Goal: Task Accomplishment & Management: Manage account settings

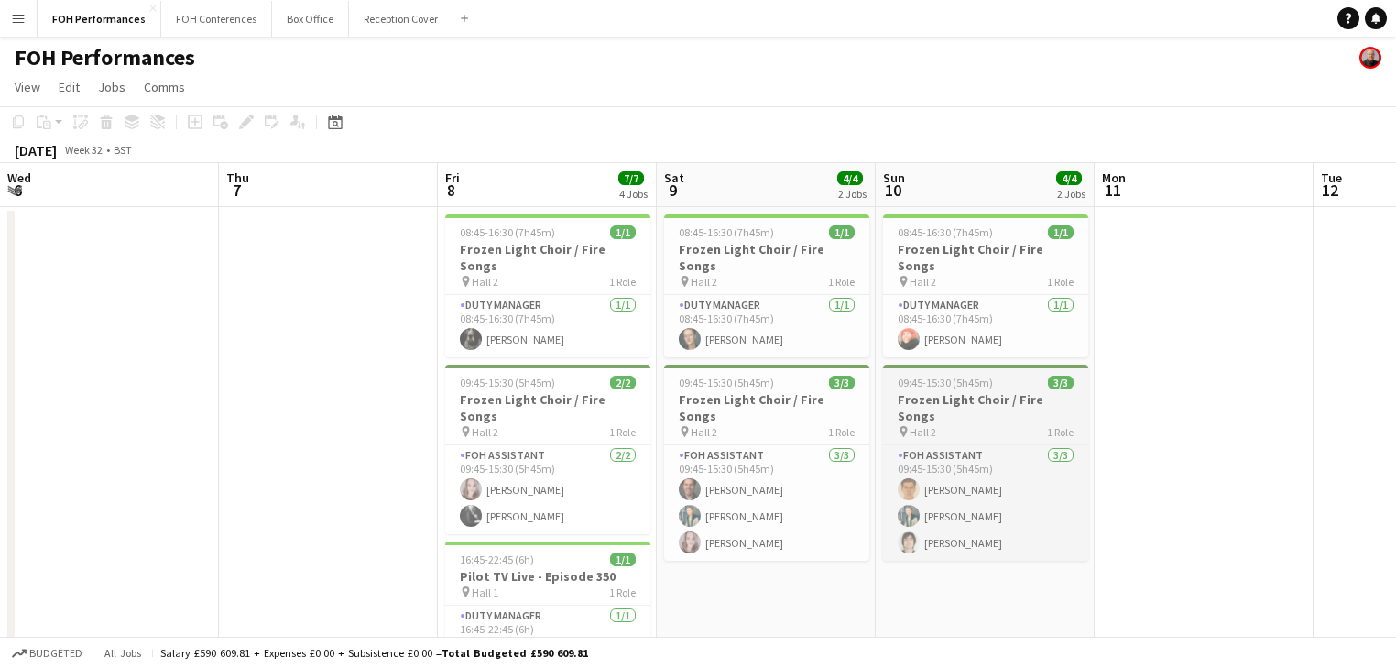
scroll to position [0, 510]
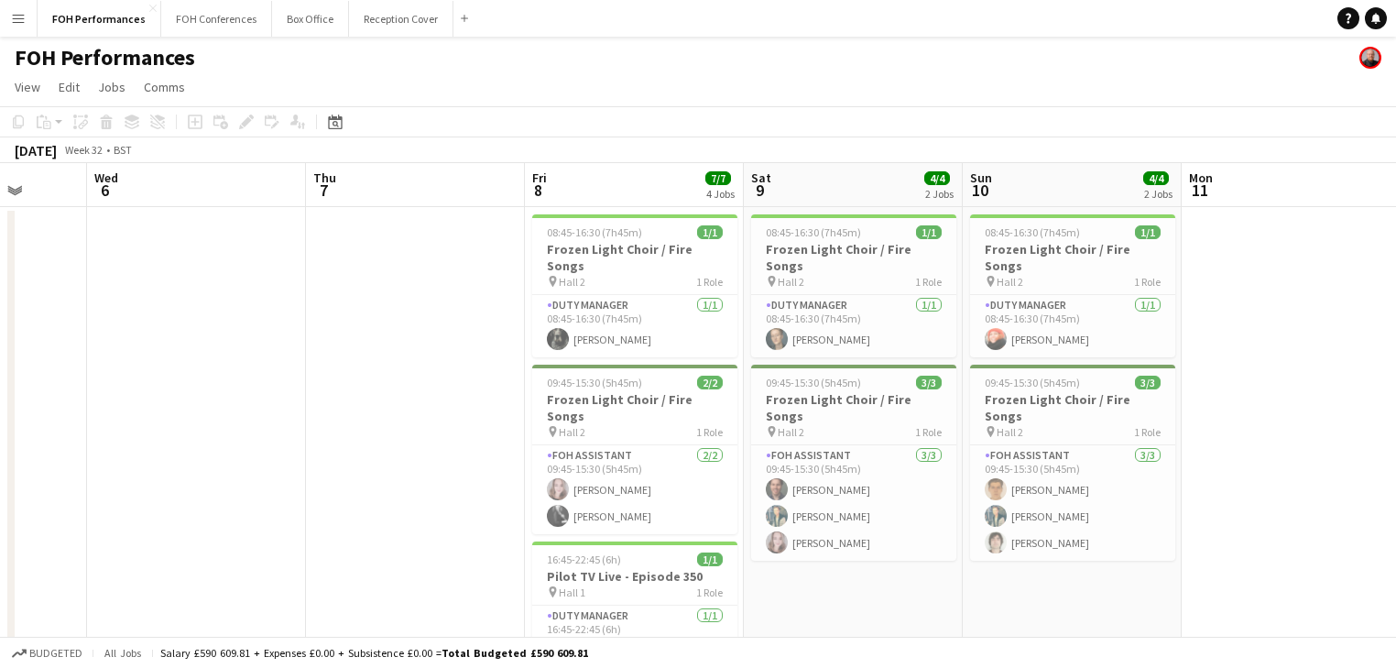
drag, startPoint x: 722, startPoint y: 374, endPoint x: 1052, endPoint y: 374, distance: 329.8
click at [1052, 374] on app-calendar-viewport "Sun 3 Mon 4 Tue 5 Wed 6 Thu 7 Fri 8 7/7 4 Jobs Sat 9 4/4 2 Jobs Sun 10 4/4 2 Jo…" at bounding box center [698, 546] width 1396 height 767
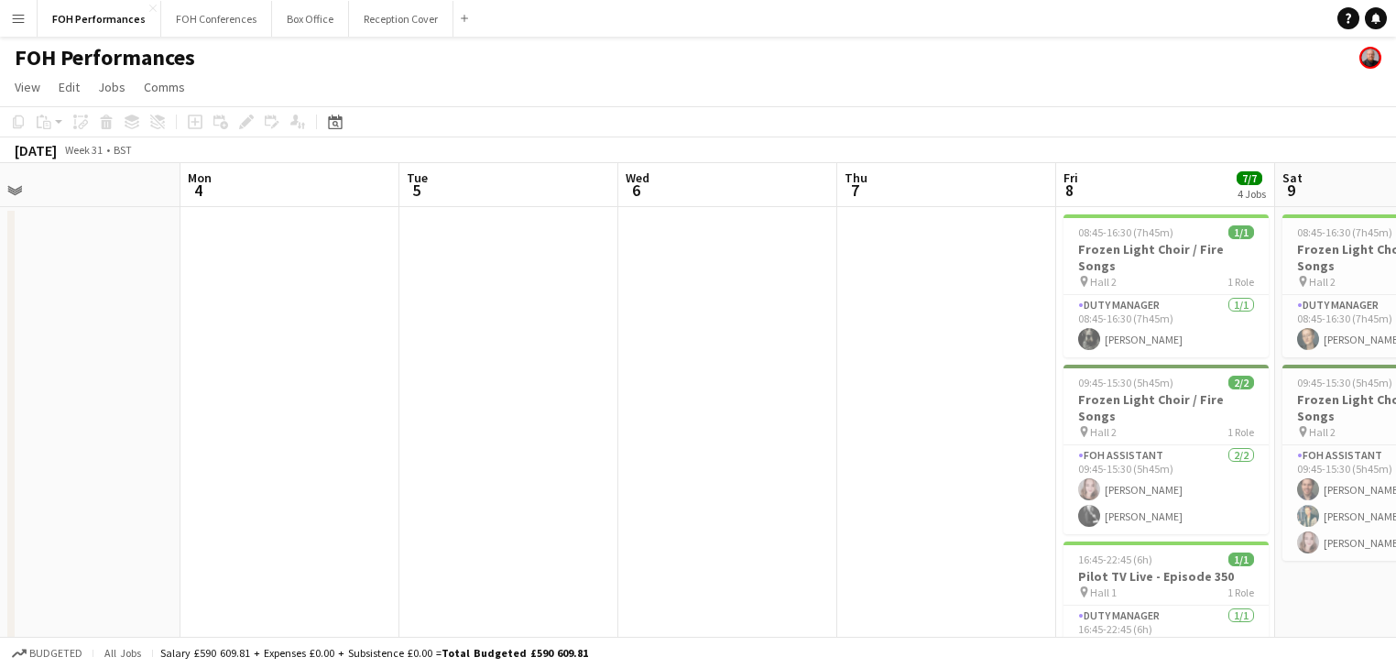
drag, startPoint x: 381, startPoint y: 368, endPoint x: 675, endPoint y: 376, distance: 294.2
click at [949, 359] on app-calendar-viewport "Fri 1 Sat 2 2 Jobs Sun 3 Mon 4 Tue 5 Wed 6 Thu 7 Fri 8 7/7 4 Jobs Sat 9 4/4 2 J…" at bounding box center [698, 546] width 1396 height 767
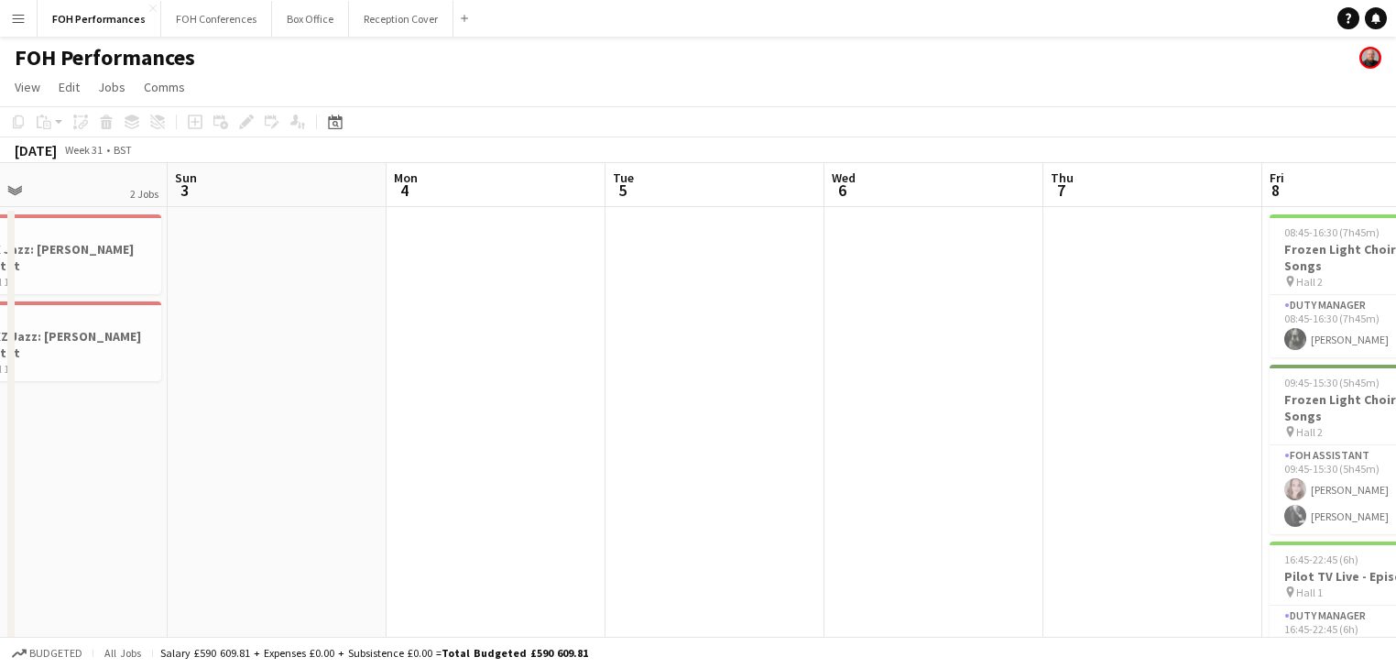
drag, startPoint x: 531, startPoint y: 367, endPoint x: 957, endPoint y: 370, distance: 426.0
click at [957, 370] on app-calendar-viewport "Thu 31 Fri 1 Sat 2 2 Jobs Sun 3 Mon 4 Tue 5 Wed 6 Thu 7 Fri 8 7/7 4 Jobs Sat 9 …" at bounding box center [698, 546] width 1396 height 767
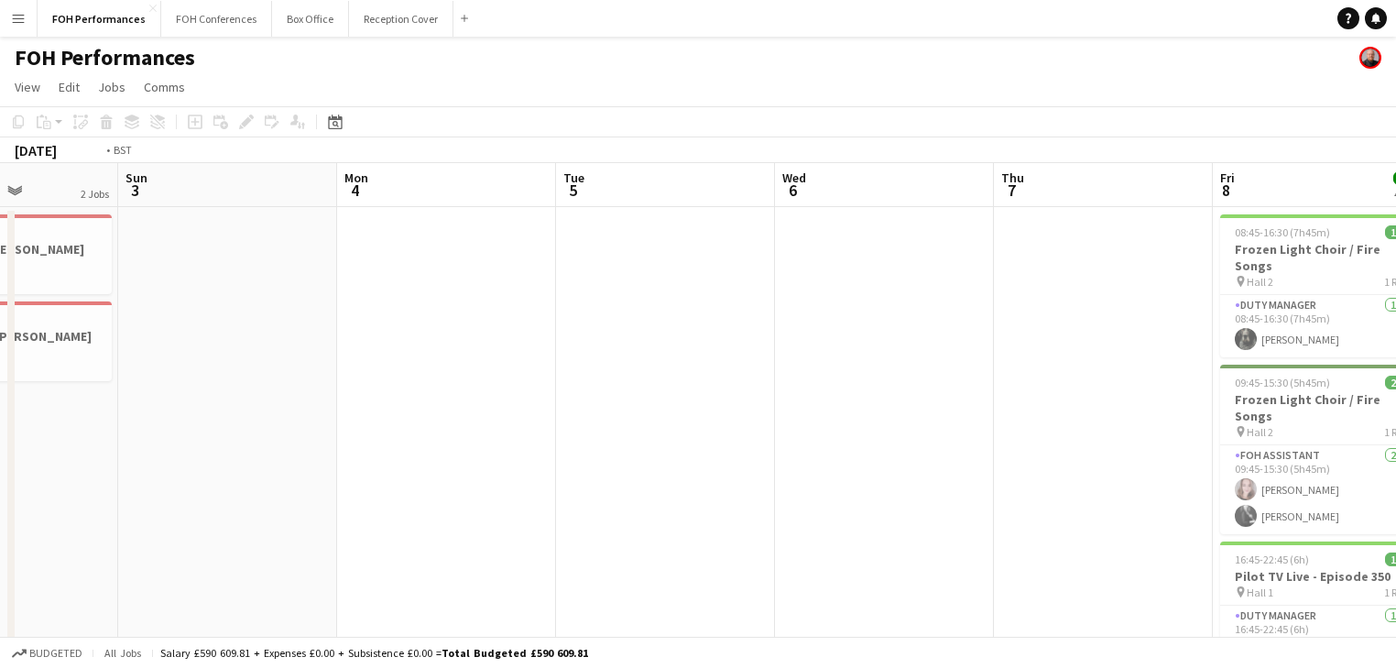
drag, startPoint x: 1097, startPoint y: 389, endPoint x: 430, endPoint y: 390, distance: 667.8
click at [178, 388] on app-calendar-viewport "Thu 31 1 Job Fri 1 Sat 2 2 Jobs Sun 3 Mon 4 Tue 5 Wed 6 Thu 7 Fri 8 7/7 4 Jobs …" at bounding box center [698, 546] width 1396 height 767
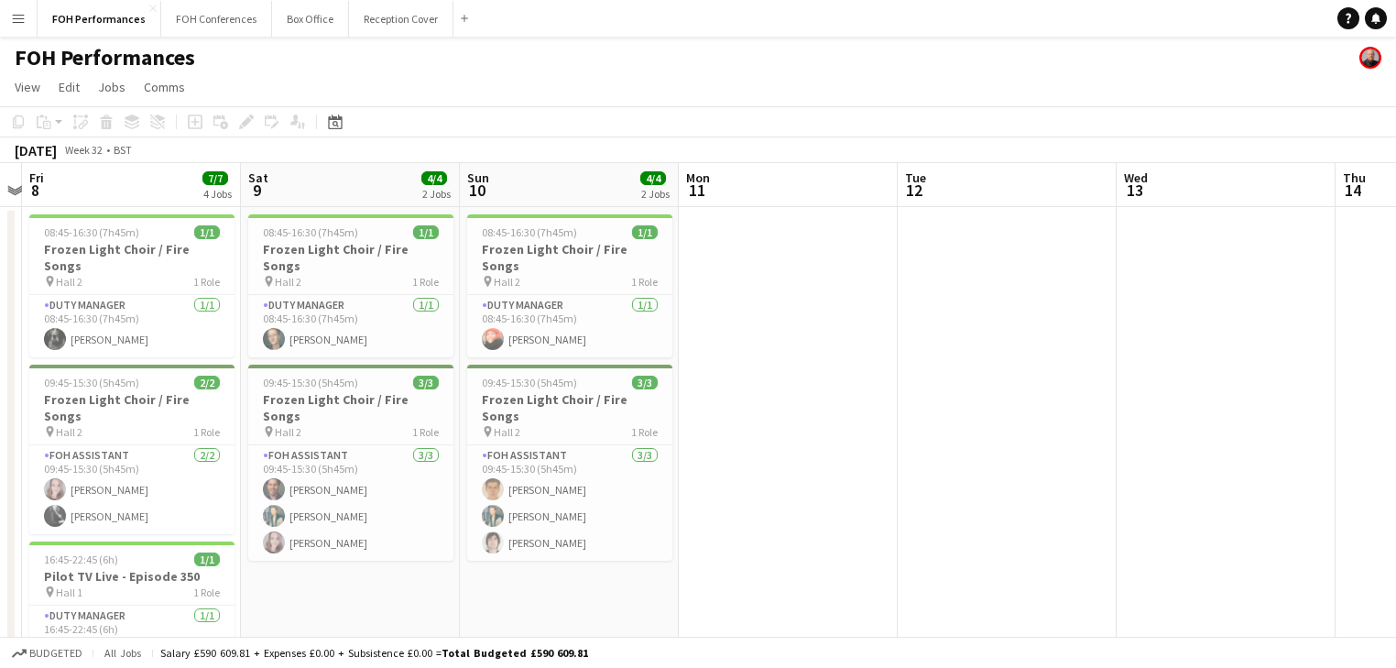
drag, startPoint x: 751, startPoint y: 451, endPoint x: 945, endPoint y: 429, distance: 195.5
click at [29, 366] on app-calendar-viewport "Mon 4 Tue 5 Wed 6 Thu 7 Fri 8 7/7 4 Jobs Sat 9 4/4 2 Jobs Sun 10 4/4 2 Jobs Mon…" at bounding box center [698, 546] width 1396 height 767
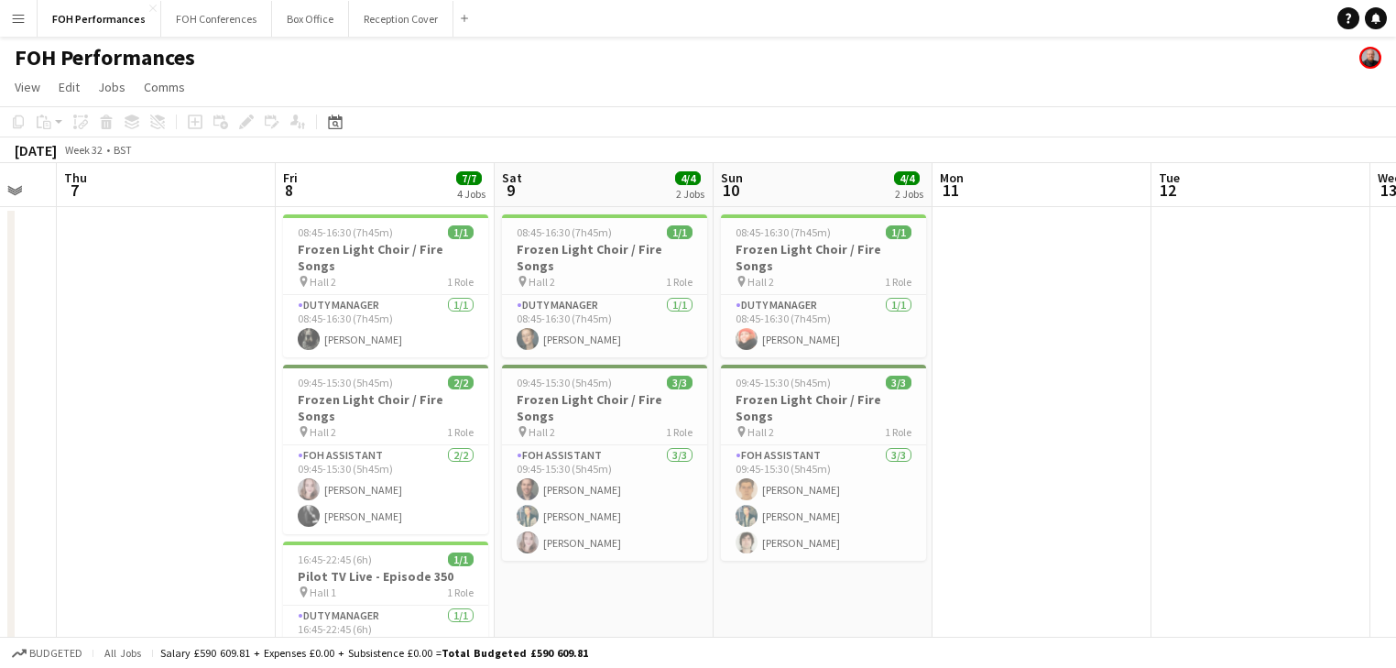
drag, startPoint x: 926, startPoint y: 438, endPoint x: 399, endPoint y: 393, distance: 528.7
click at [324, 395] on app-calendar-viewport "Mon 4 Tue 5 Wed 6 Thu 7 Fri 8 7/7 4 Jobs Sat 9 4/4 2 Jobs Sun 10 4/4 2 Jobs Mon…" at bounding box center [698, 546] width 1396 height 767
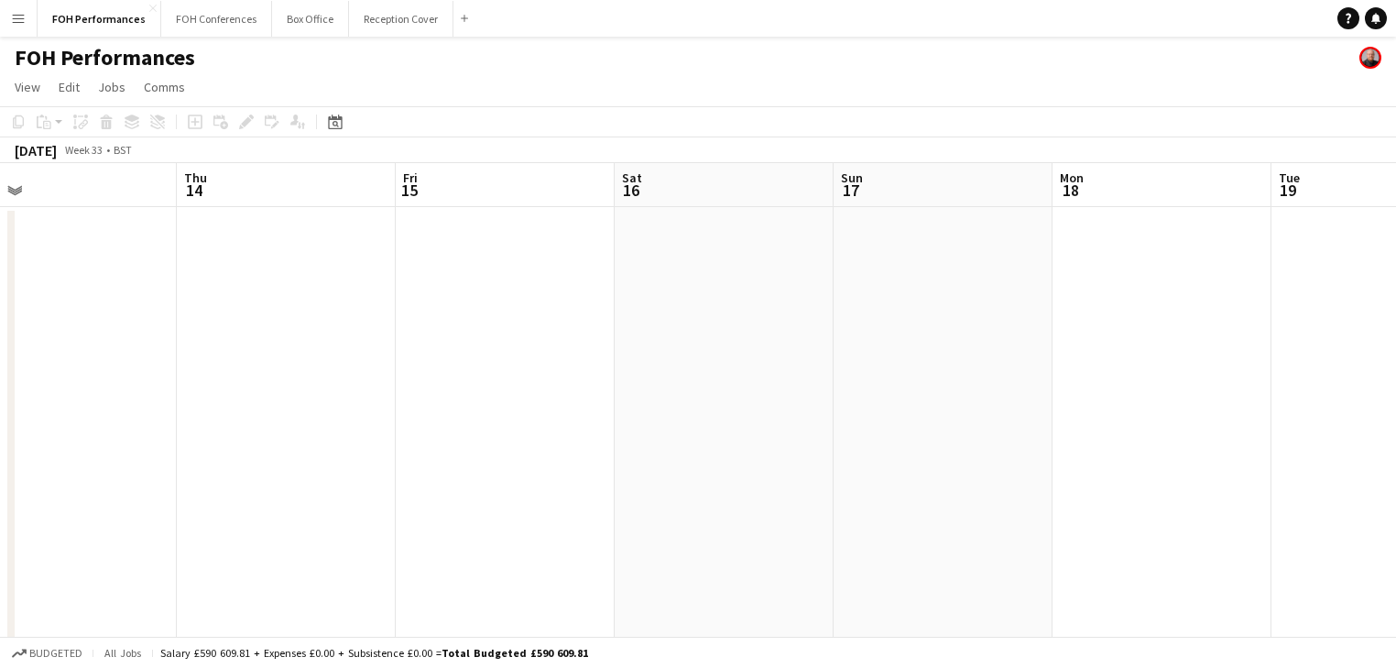
drag, startPoint x: 934, startPoint y: 462, endPoint x: 890, endPoint y: 480, distance: 47.6
click at [332, 427] on app-calendar-viewport "Sun 10 4/4 2 Jobs Mon 11 Tue 12 Wed 13 Thu 14 Fri 15 Sat 16 Sun 17 Mon 18 Tue 1…" at bounding box center [698, 546] width 1396 height 767
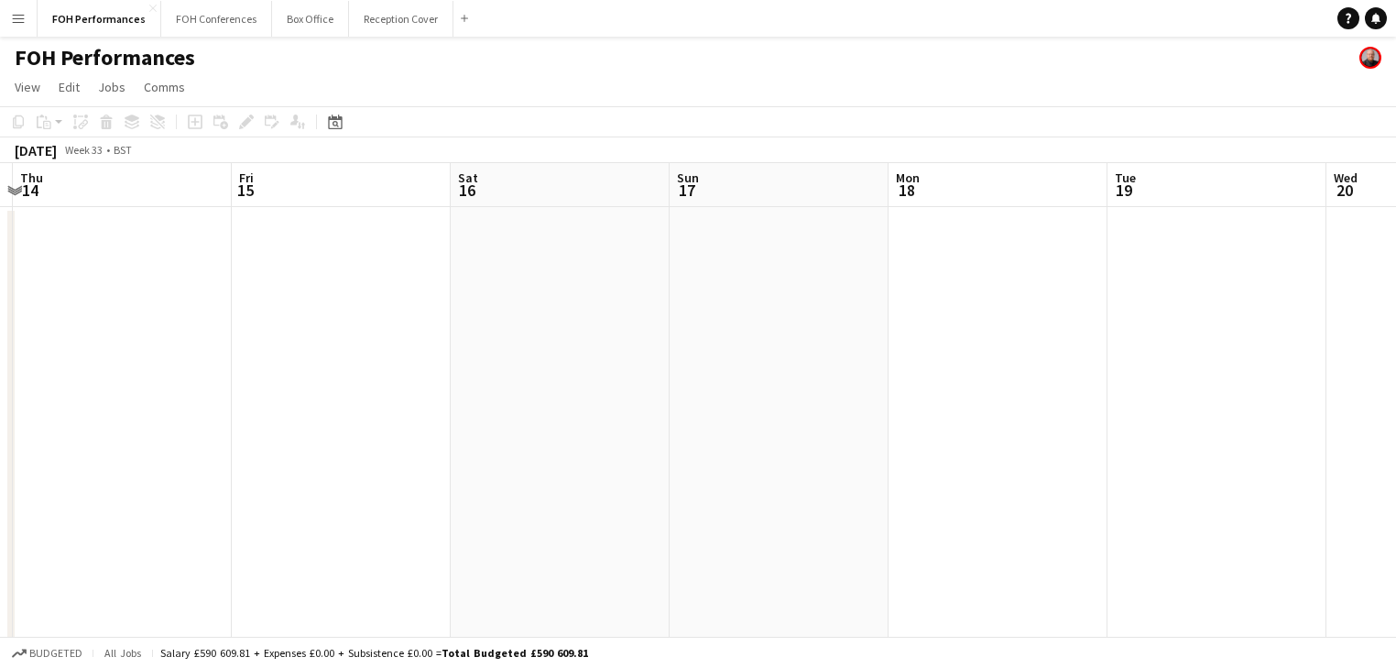
drag, startPoint x: 517, startPoint y: 467, endPoint x: 304, endPoint y: 425, distance: 216.7
click at [304, 425] on app-calendar-viewport "Sun 10 4/4 2 Jobs Mon 11 Tue 12 Wed 13 Thu 14 Fri 15 Sat 16 Sun 17 Mon 18 Tue 1…" at bounding box center [698, 546] width 1396 height 767
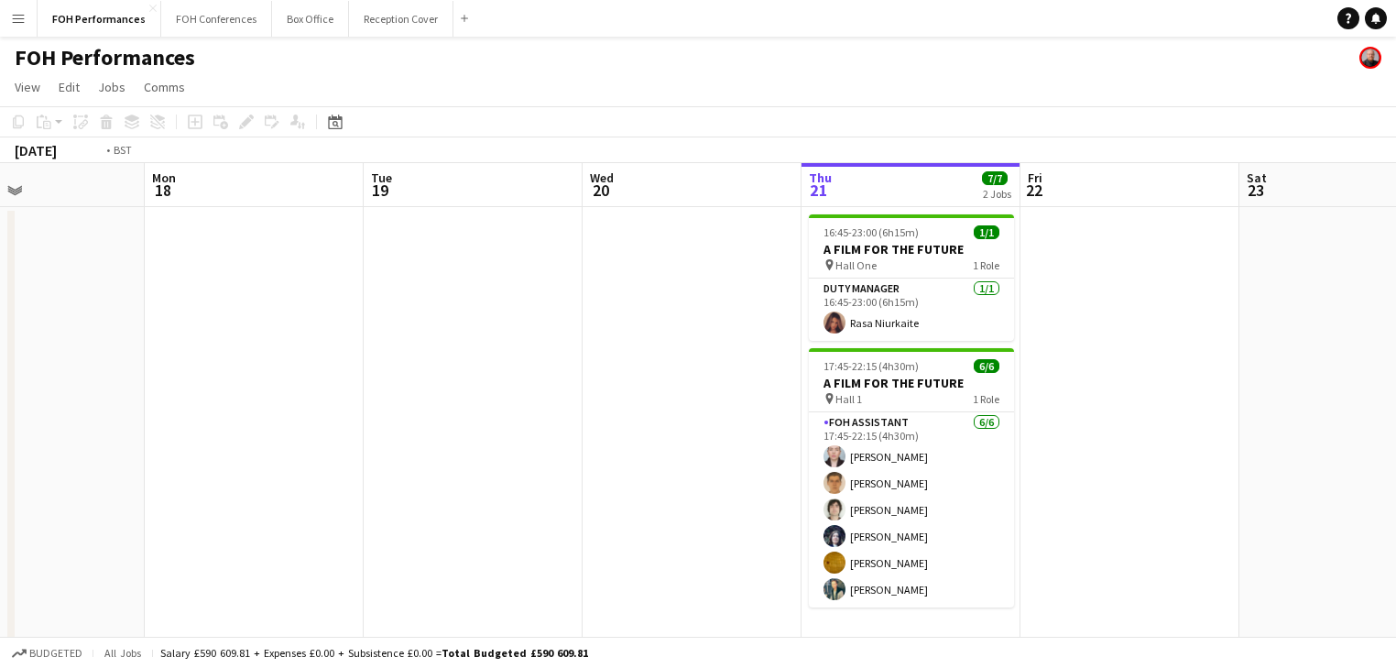
drag, startPoint x: 778, startPoint y: 458, endPoint x: 212, endPoint y: 391, distance: 570.1
click at [212, 393] on app-calendar-viewport "Thu 14 Fri 15 Sat 16 Sun 17 Mon 18 Tue 19 Wed 20 Thu 21 7/7 2 Jobs Fri 22 Sat 2…" at bounding box center [698, 546] width 1396 height 767
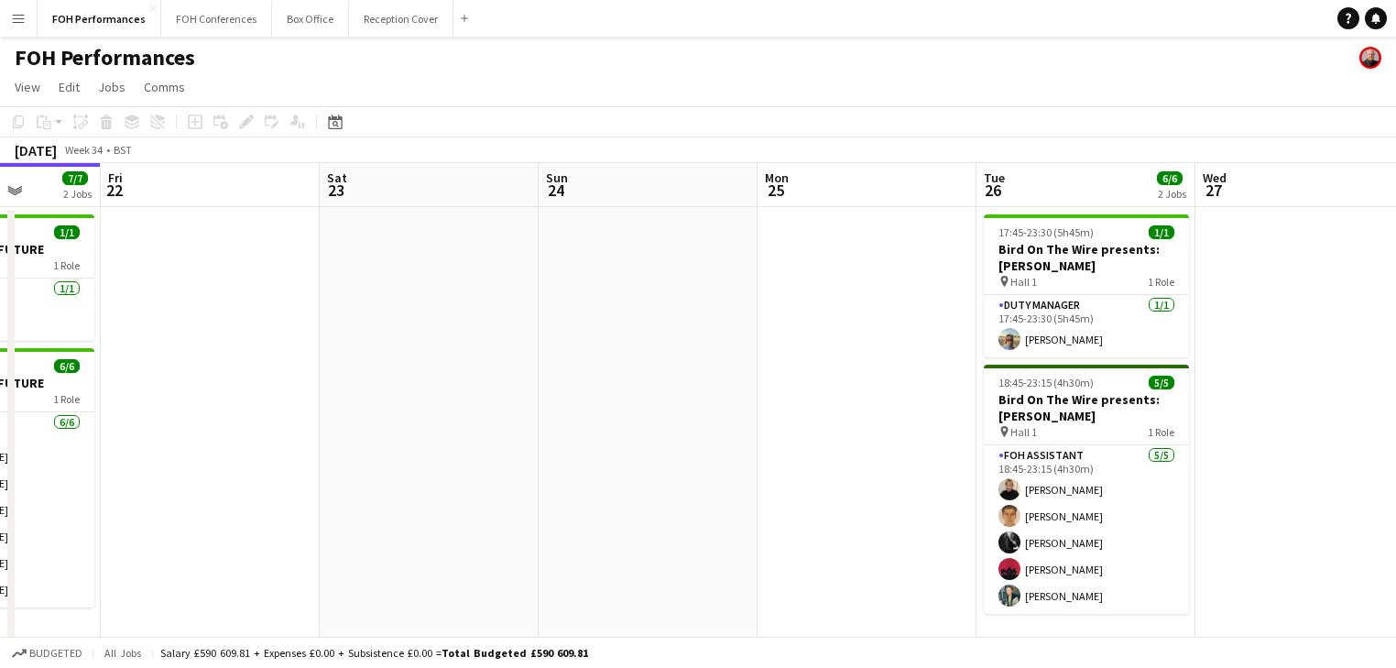
drag, startPoint x: 772, startPoint y: 447, endPoint x: 463, endPoint y: 385, distance: 315.8
click at [320, 399] on app-calendar-viewport "Mon 18 Tue 19 Wed 20 Thu 21 7/7 2 Jobs Fri 22 Sat 23 Sun 24 Mon 25 Tue 26 6/6 2…" at bounding box center [698, 546] width 1396 height 767
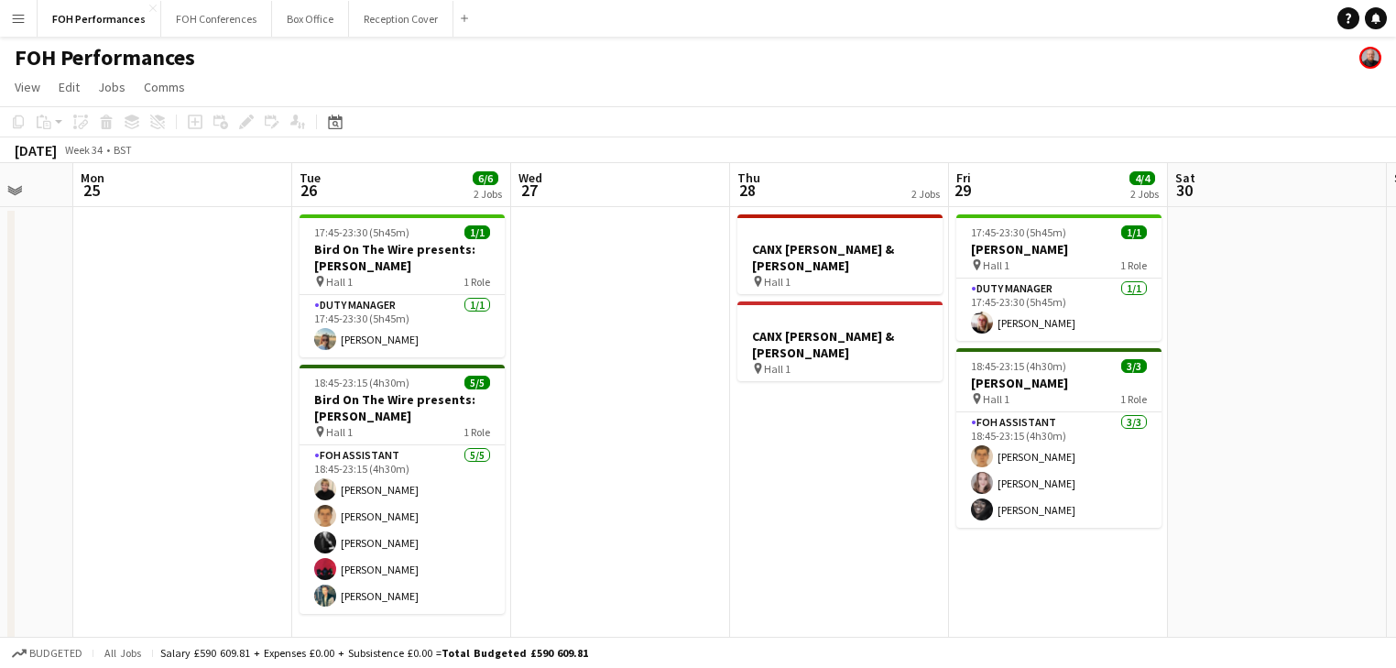
drag, startPoint x: 732, startPoint y: 421, endPoint x: 104, endPoint y: 370, distance: 630.5
click at [49, 377] on app-calendar-viewport "Thu 21 7/7 2 Jobs Fri 22 Sat 23 Sun 24 Mon 25 Tue 26 6/6 2 Jobs Wed 27 Thu 28 2…" at bounding box center [698, 546] width 1396 height 767
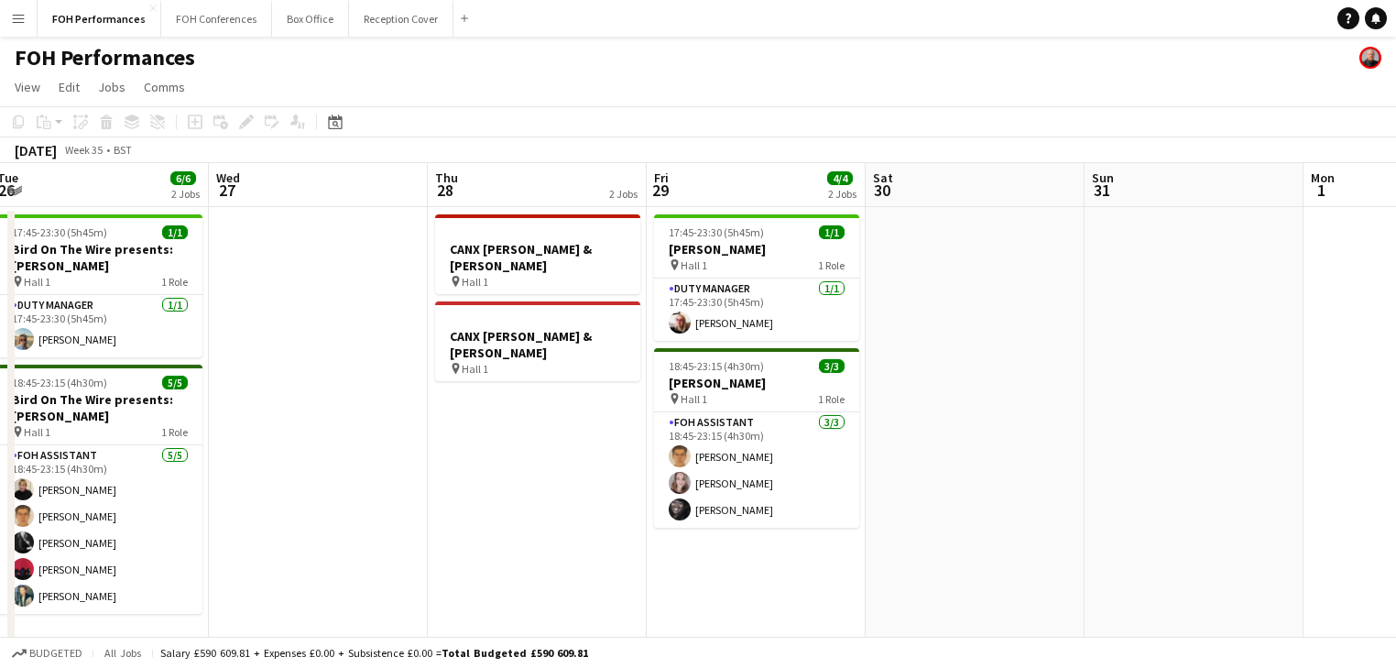
drag, startPoint x: 563, startPoint y: 477, endPoint x: 366, endPoint y: 447, distance: 199.3
click at [366, 447] on app-calendar-viewport "Sat 23 Sun 24 Mon 25 Tue 26 6/6 2 Jobs Wed 27 Thu 28 2 Jobs Fri 29 4/4 2 Jobs S…" at bounding box center [698, 546] width 1396 height 767
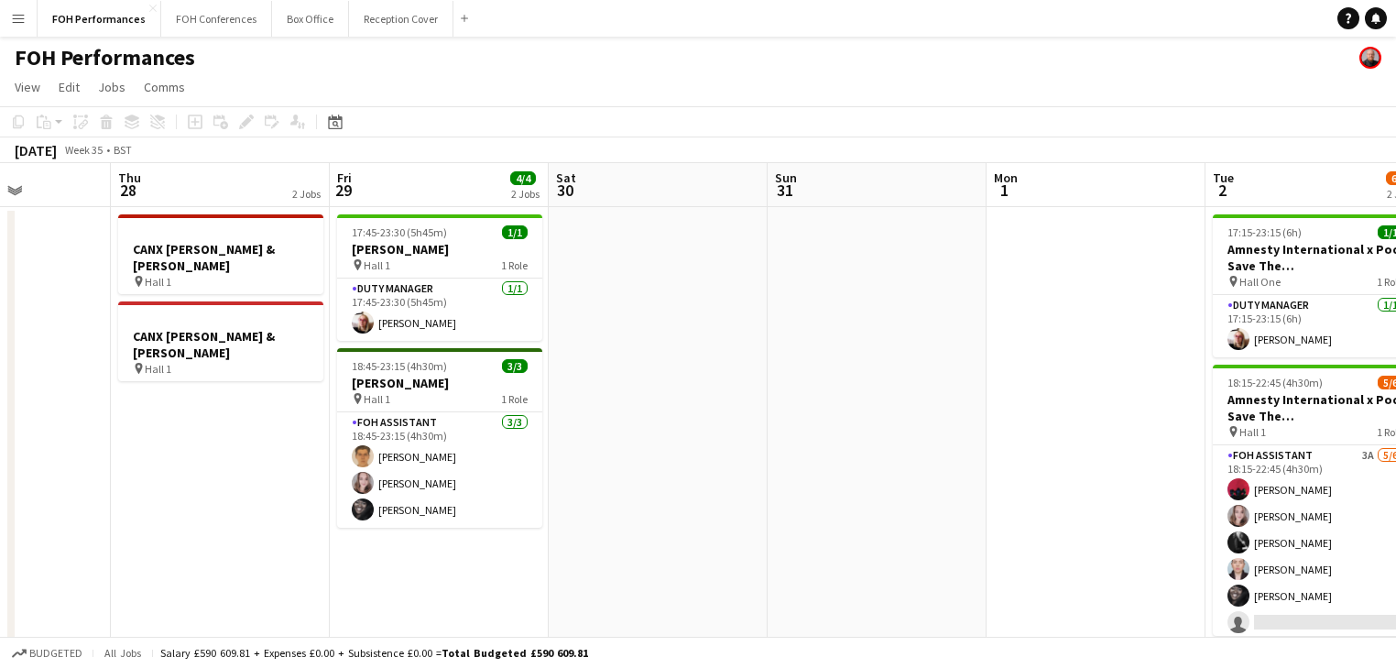
drag, startPoint x: 919, startPoint y: 526, endPoint x: 494, endPoint y: 448, distance: 432.1
click at [202, 433] on app-calendar-viewport "Mon 25 Tue 26 6/6 2 Jobs Wed 27 Thu 28 2 Jobs Fri 29 4/4 2 Jobs Sat 30 Sun 31 M…" at bounding box center [698, 546] width 1396 height 767
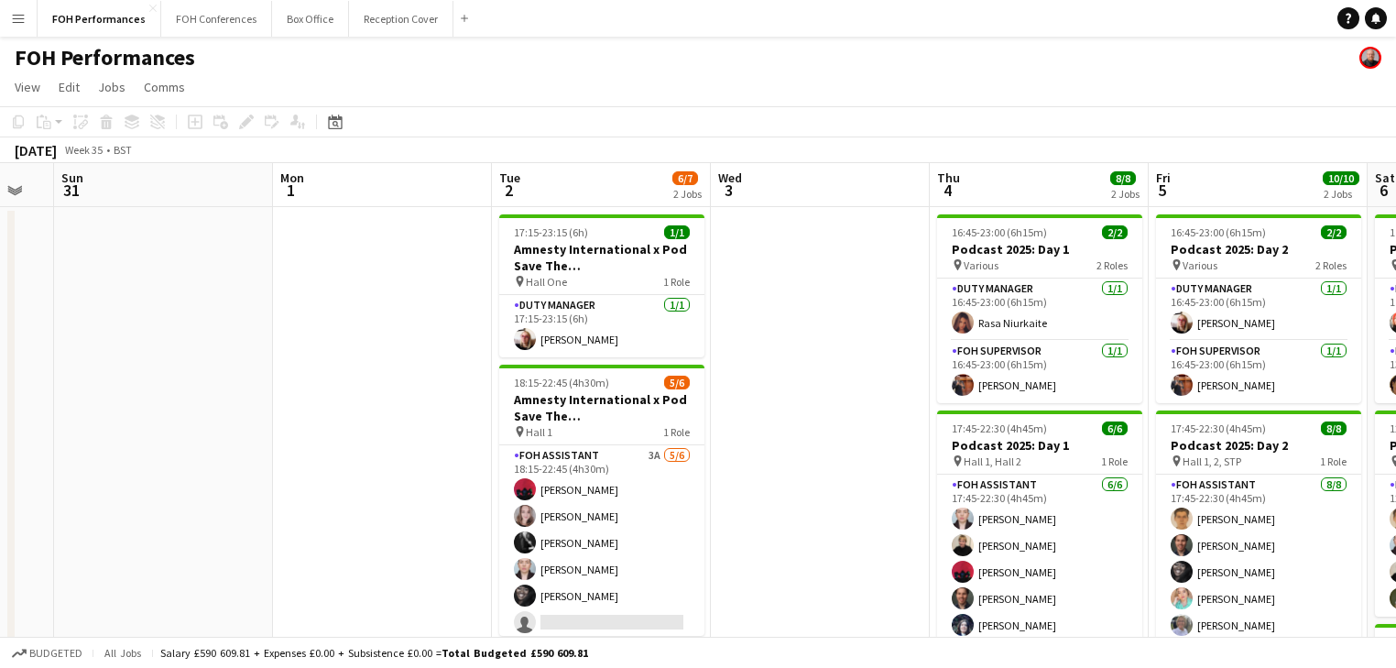
scroll to position [0, 840]
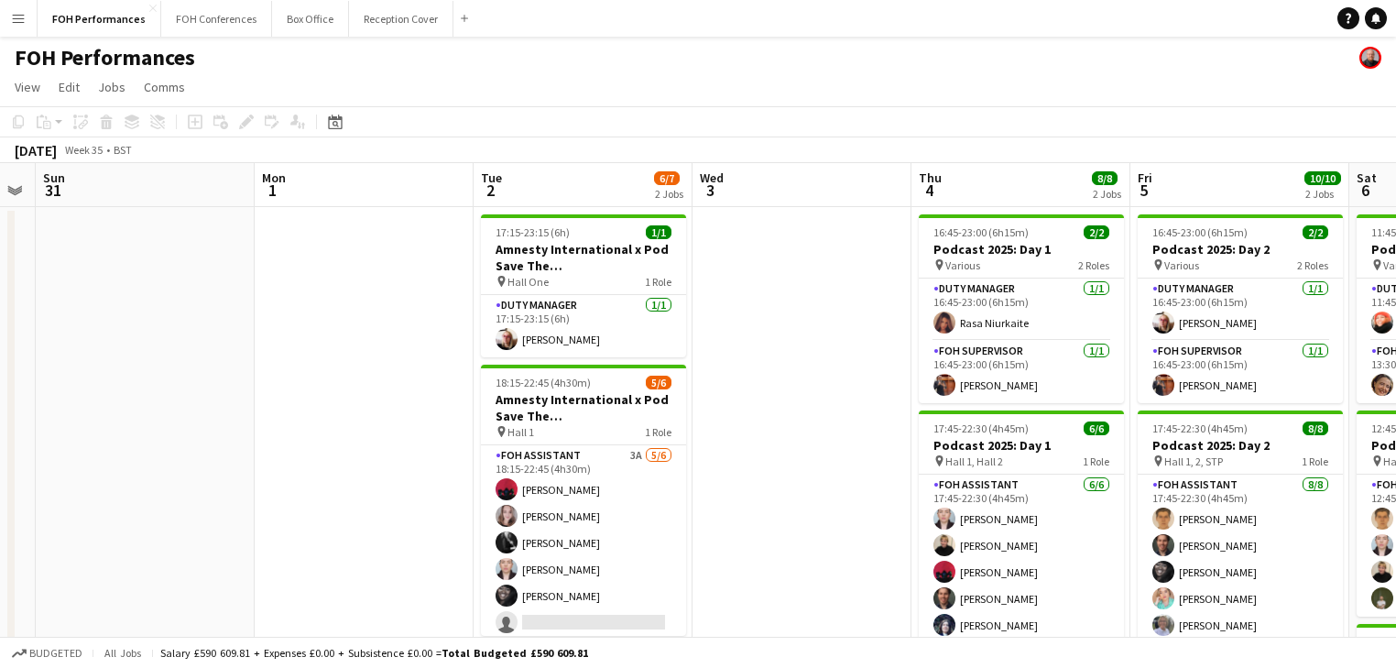
drag, startPoint x: 553, startPoint y: 467, endPoint x: 286, endPoint y: 436, distance: 269.3
click at [286, 436] on app-calendar-viewport "Wed 27 Thu 28 2 Jobs Fri 29 4/4 2 Jobs Sat 30 Sun 31 Mon 1 Tue 2 6/7 2 Jobs Wed…" at bounding box center [698, 597] width 1396 height 869
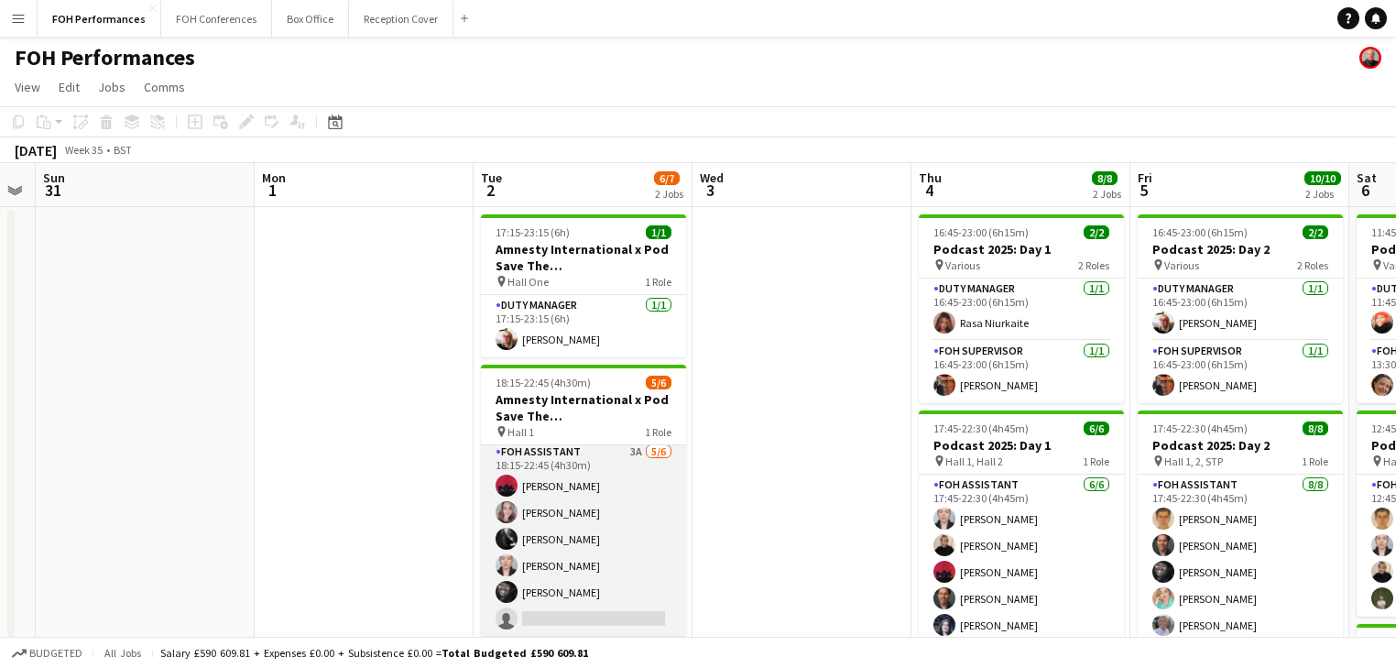
click at [573, 528] on app-card-role "FOH Assistant 3A [DATE] 18:15-22:45 (4h30m) [PERSON_NAME] [PERSON_NAME] [PERSON…" at bounding box center [583, 539] width 205 height 195
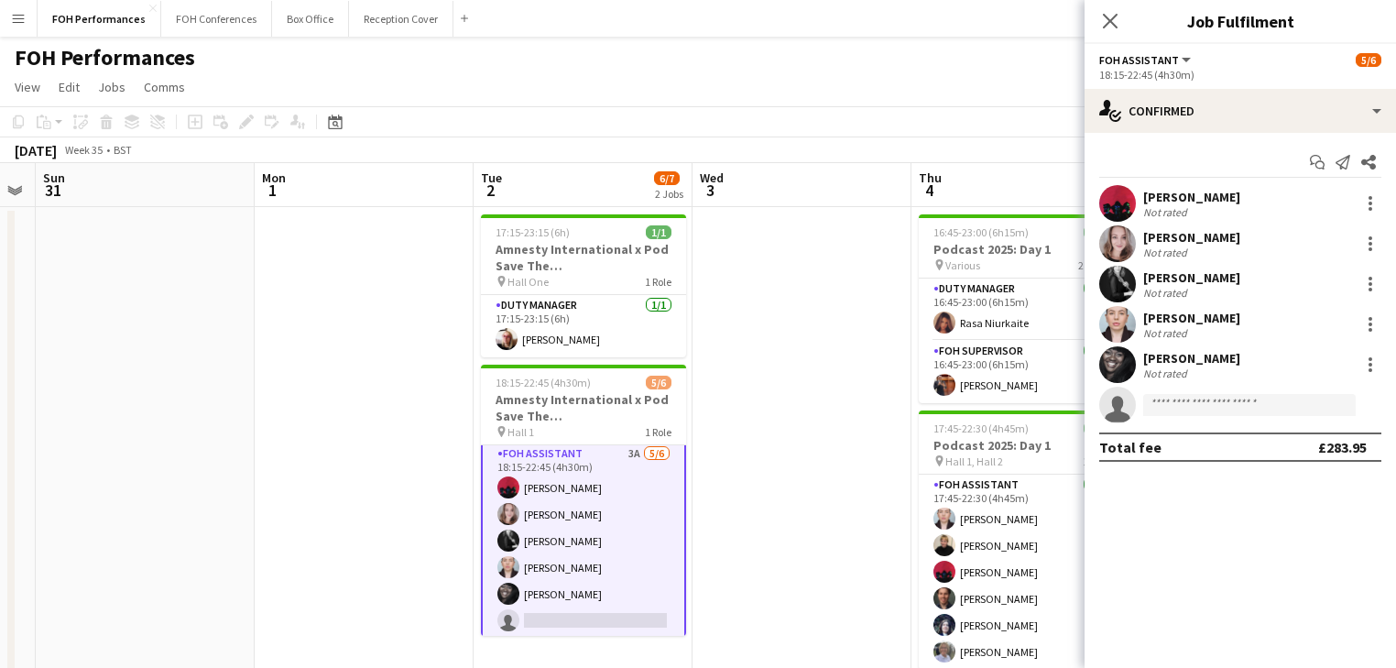
scroll to position [5, 0]
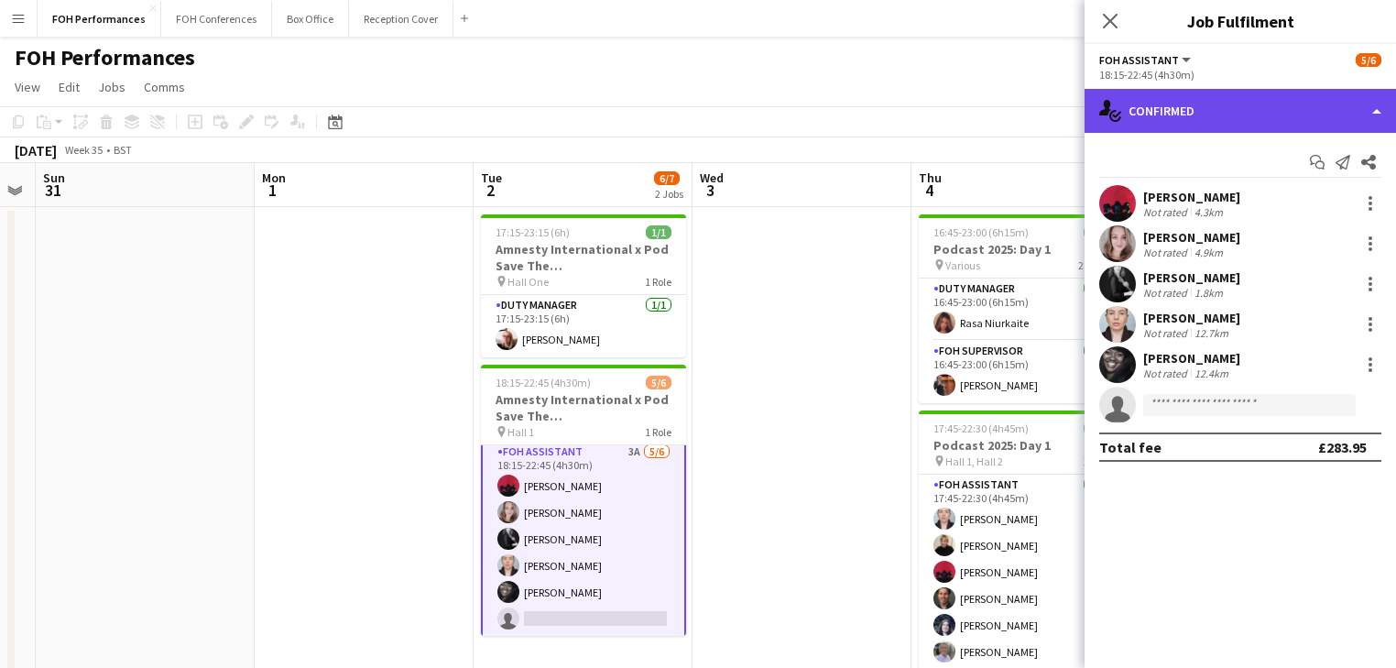
click at [1197, 106] on div "single-neutral-actions-check-2 Confirmed" at bounding box center [1240, 111] width 311 height 44
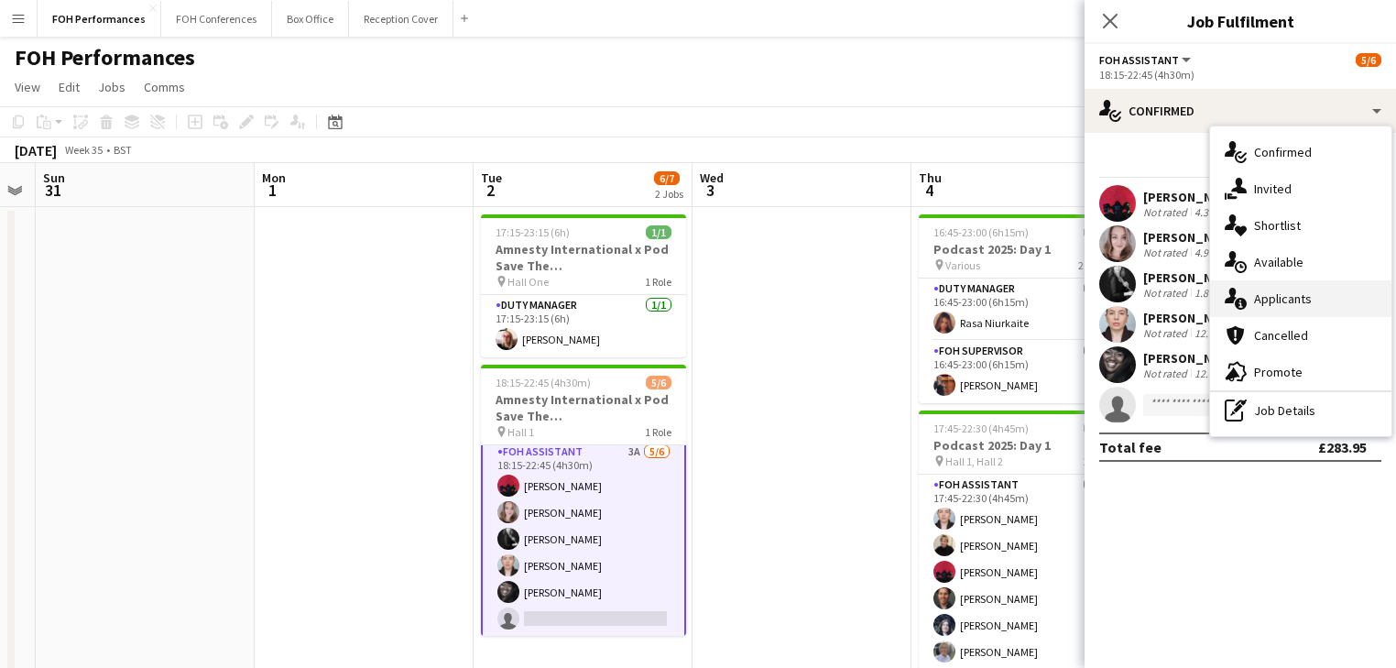
click at [1280, 306] on div "single-neutral-actions-information Applicants" at bounding box center [1300, 298] width 181 height 37
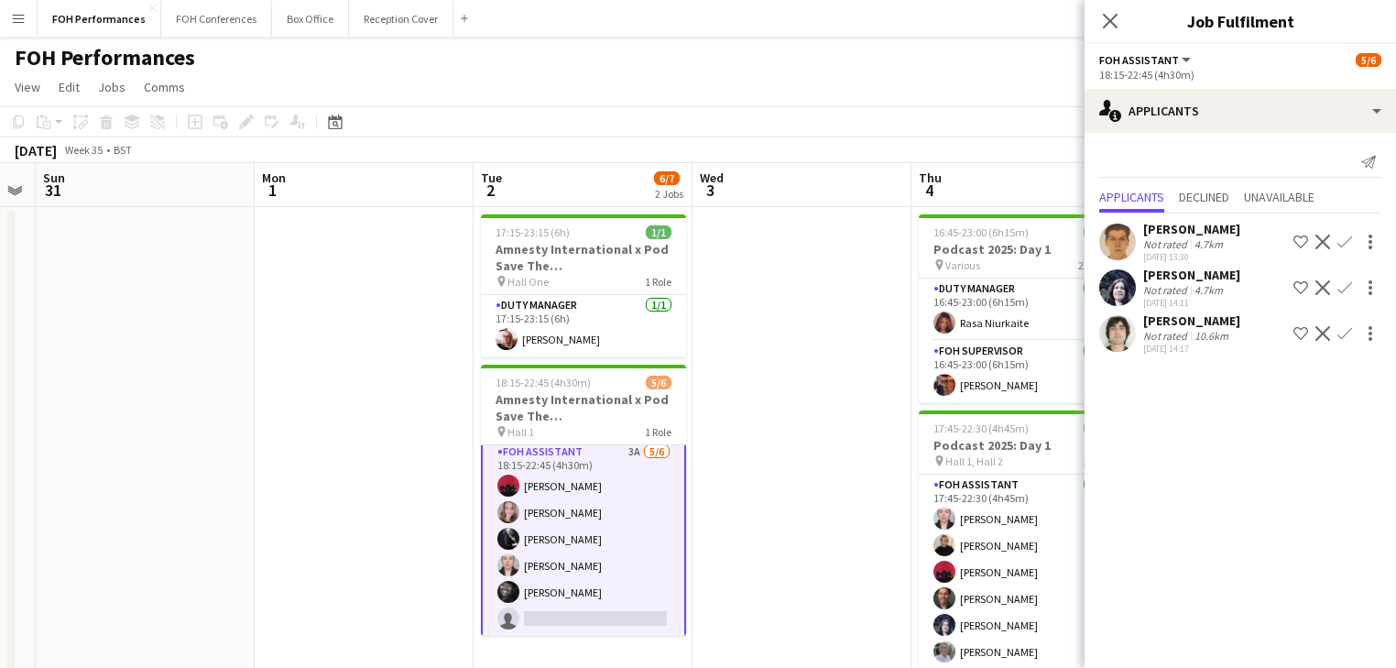
click at [1345, 287] on app-icon "Confirm" at bounding box center [1344, 287] width 15 height 15
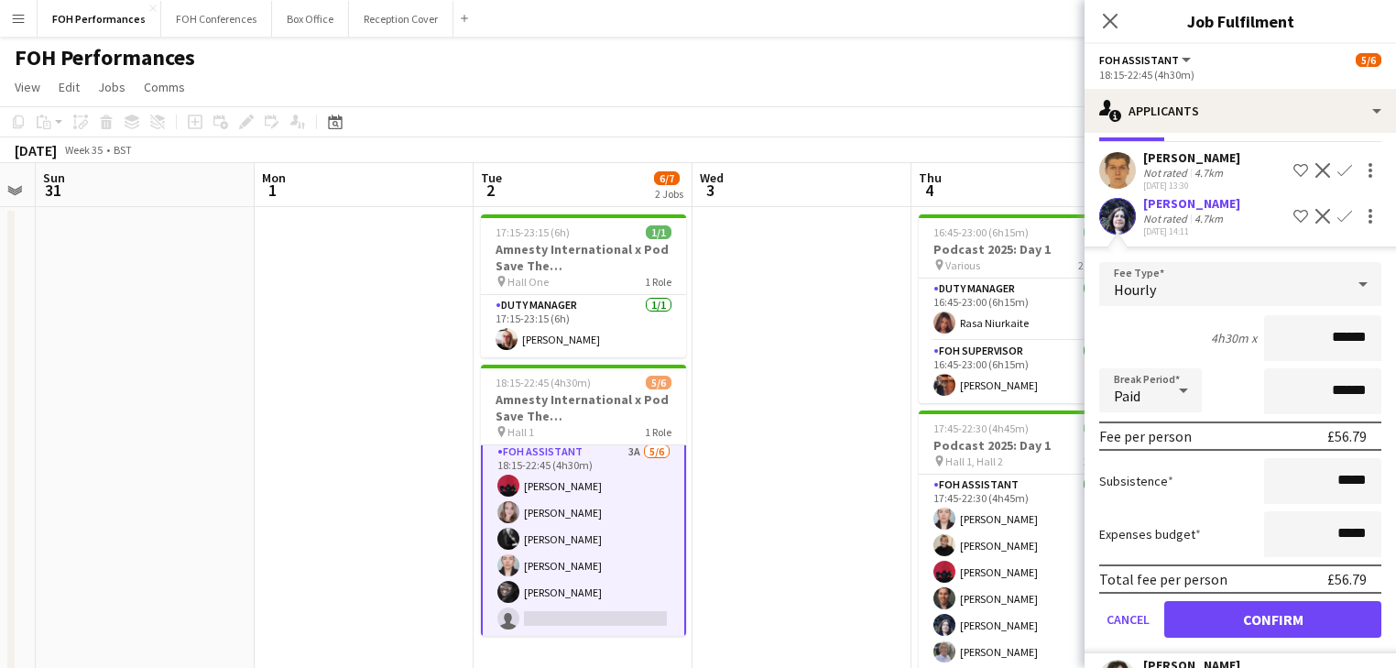
scroll to position [118, 0]
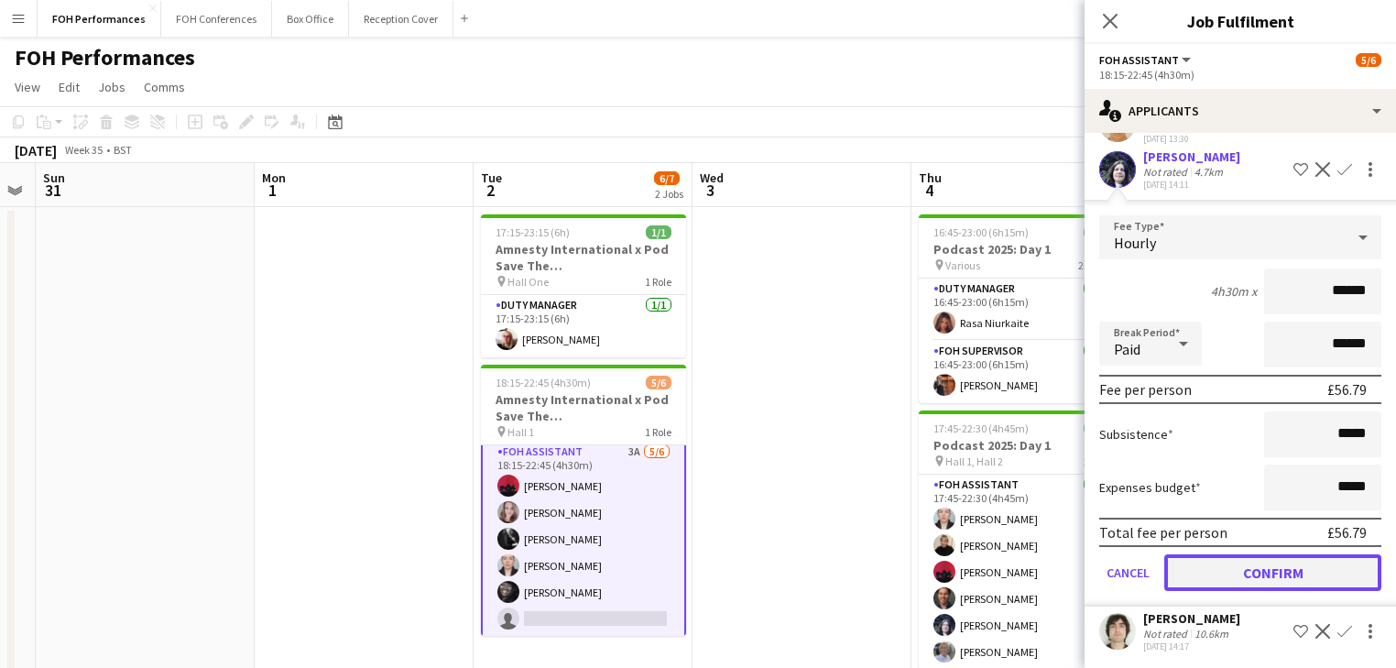
click at [1261, 568] on button "Confirm" at bounding box center [1272, 572] width 217 height 37
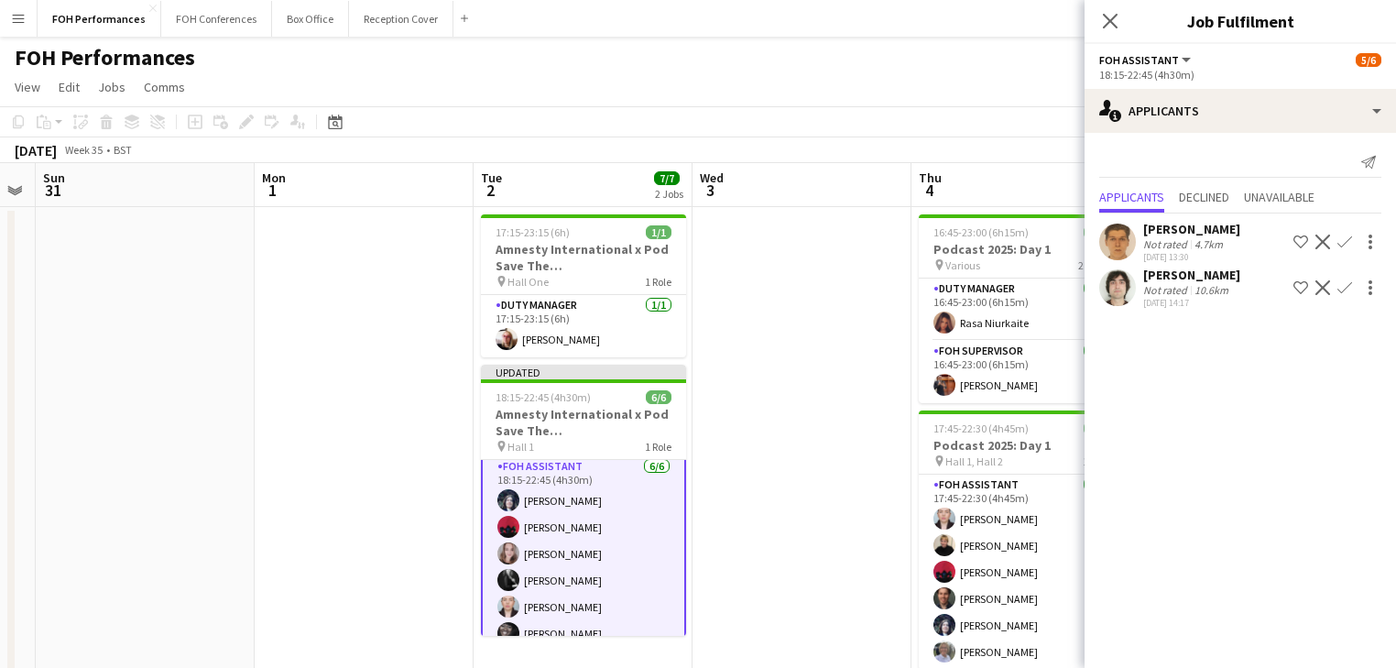
scroll to position [0, 0]
click at [845, 453] on app-date-cell at bounding box center [802, 619] width 219 height 825
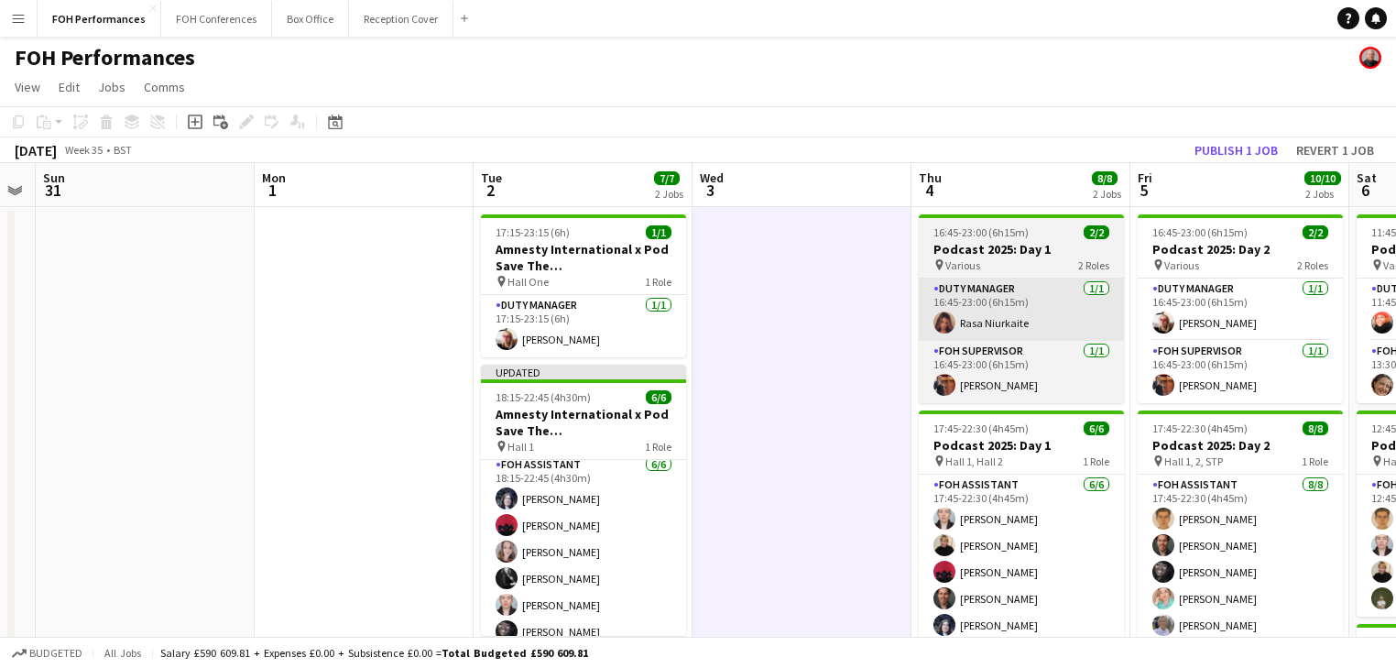
scroll to position [4, 0]
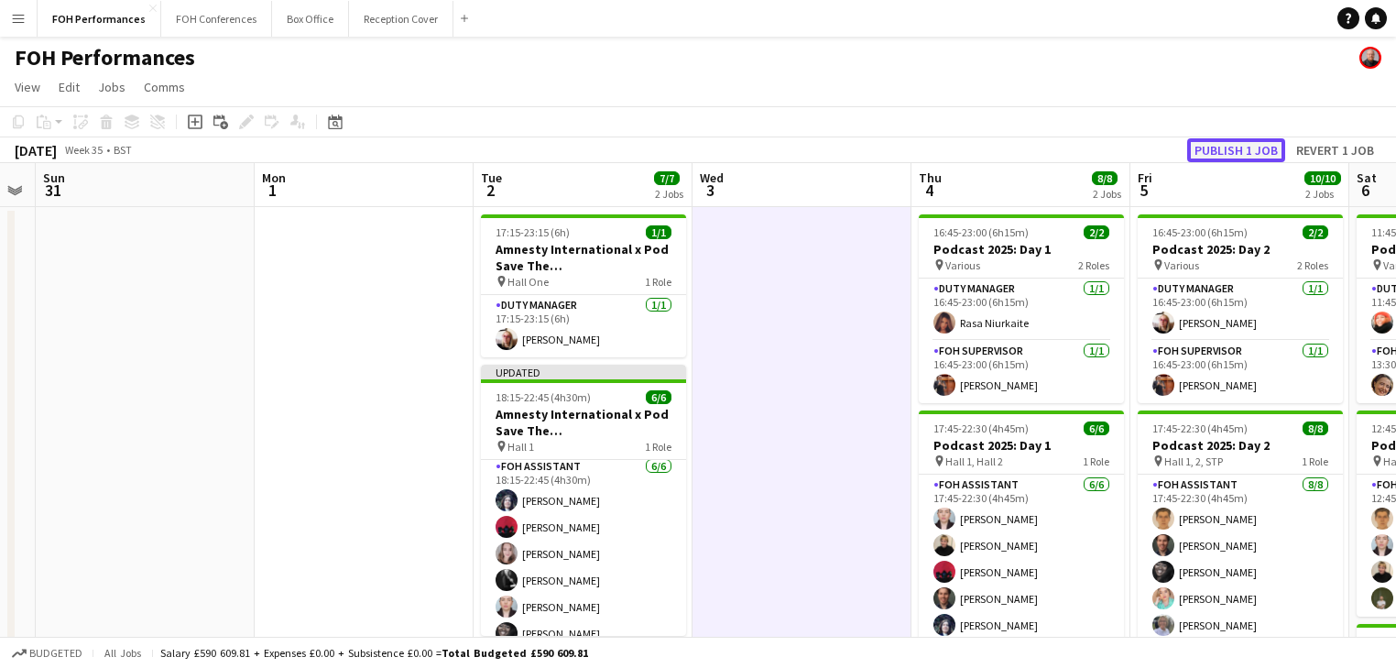
click at [1240, 153] on button "Publish 1 job" at bounding box center [1236, 150] width 98 height 24
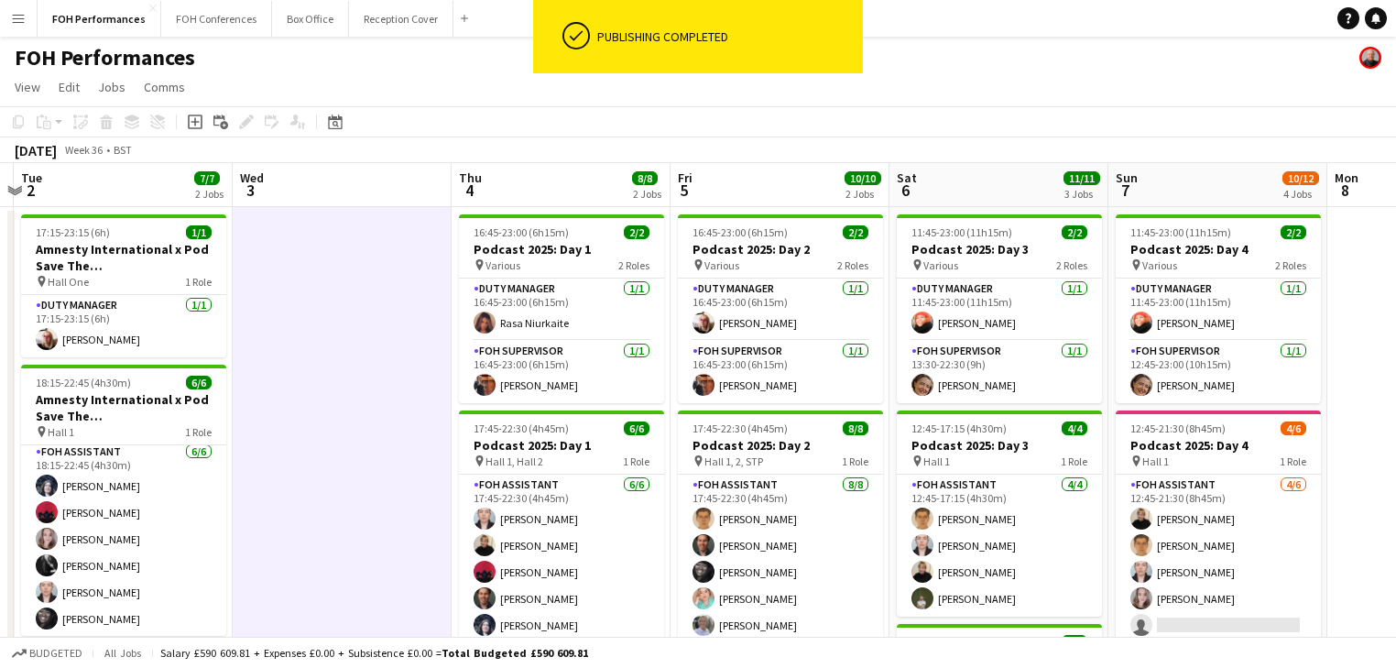
scroll to position [0, 828]
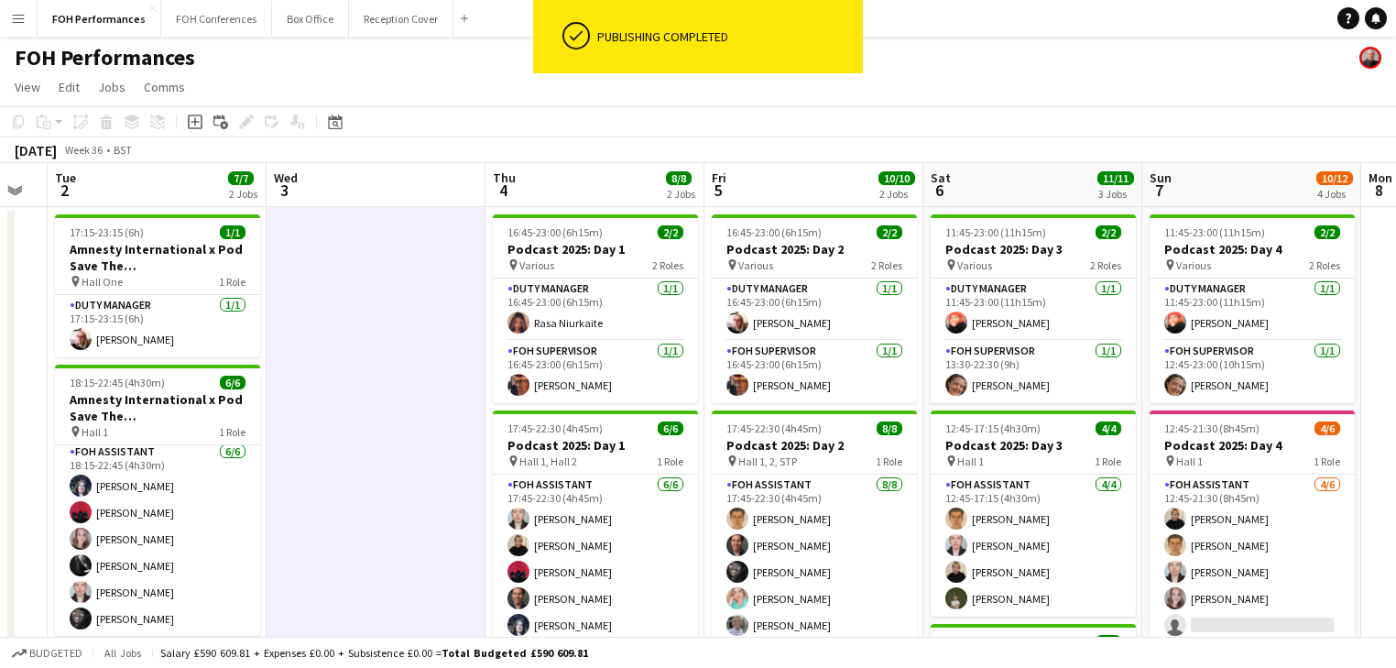
drag, startPoint x: 823, startPoint y: 439, endPoint x: 398, endPoint y: 418, distance: 425.6
click at [398, 418] on app-calendar-viewport "Fri 29 4/4 2 Jobs Sat 30 Sun 31 Mon 1 Tue 2 7/7 2 Jobs Wed 3 Thu 4 8/8 2 Jobs F…" at bounding box center [698, 597] width 1396 height 869
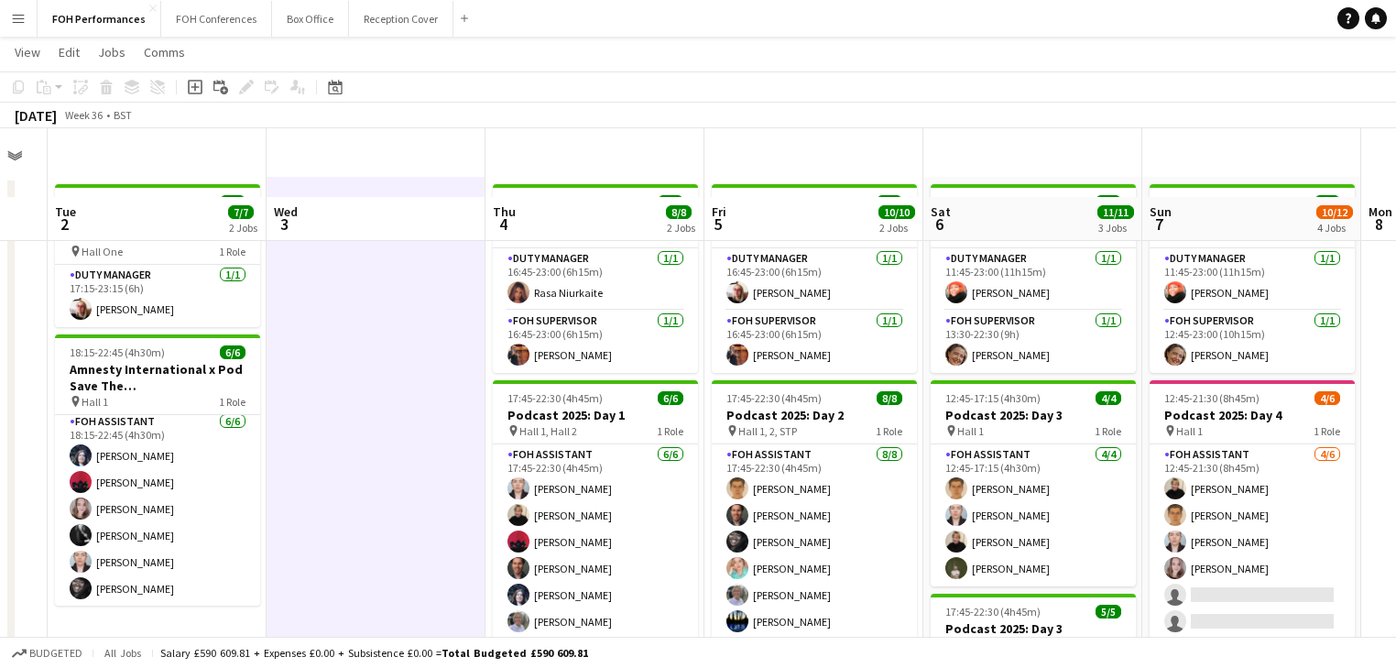
scroll to position [0, 0]
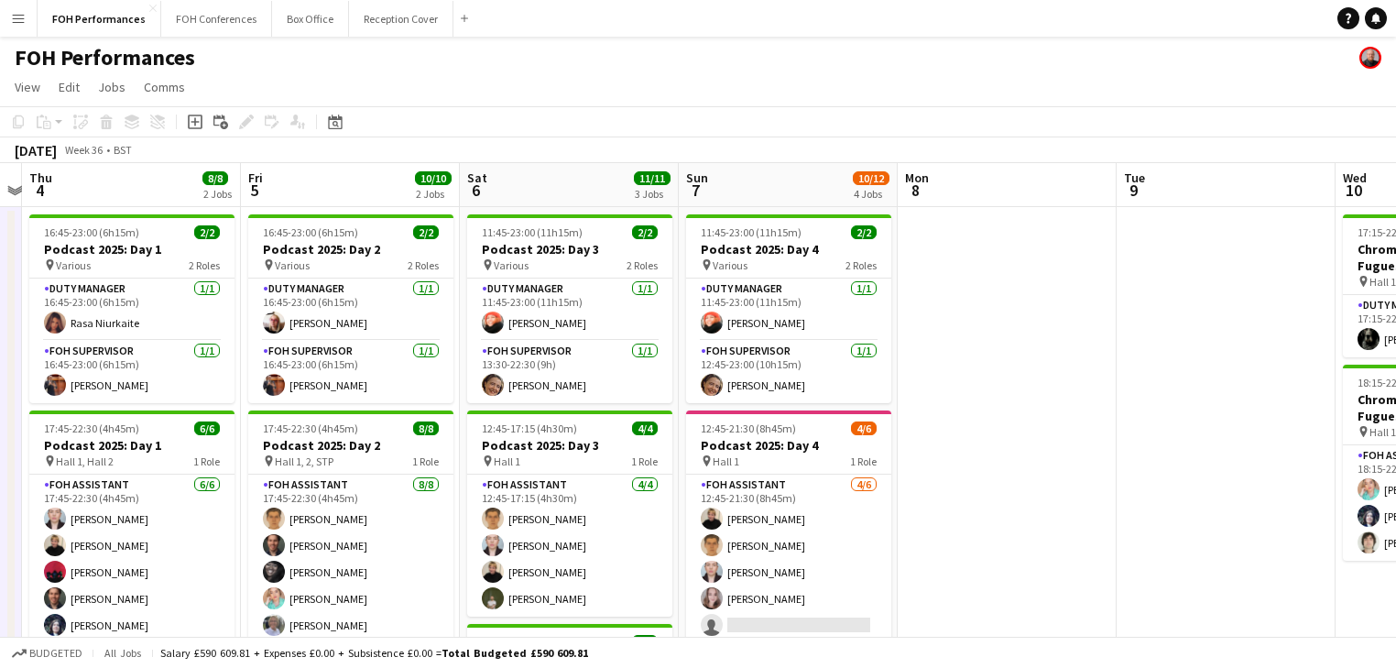
drag, startPoint x: 758, startPoint y: 402, endPoint x: 292, endPoint y: 393, distance: 465.5
click at [292, 393] on app-calendar-viewport "Sun 31 Mon 1 Tue 2 7/7 2 Jobs Wed 3 Thu 4 8/8 2 Jobs Fri 5 10/10 2 Jobs Sat 6 1…" at bounding box center [698, 597] width 1396 height 869
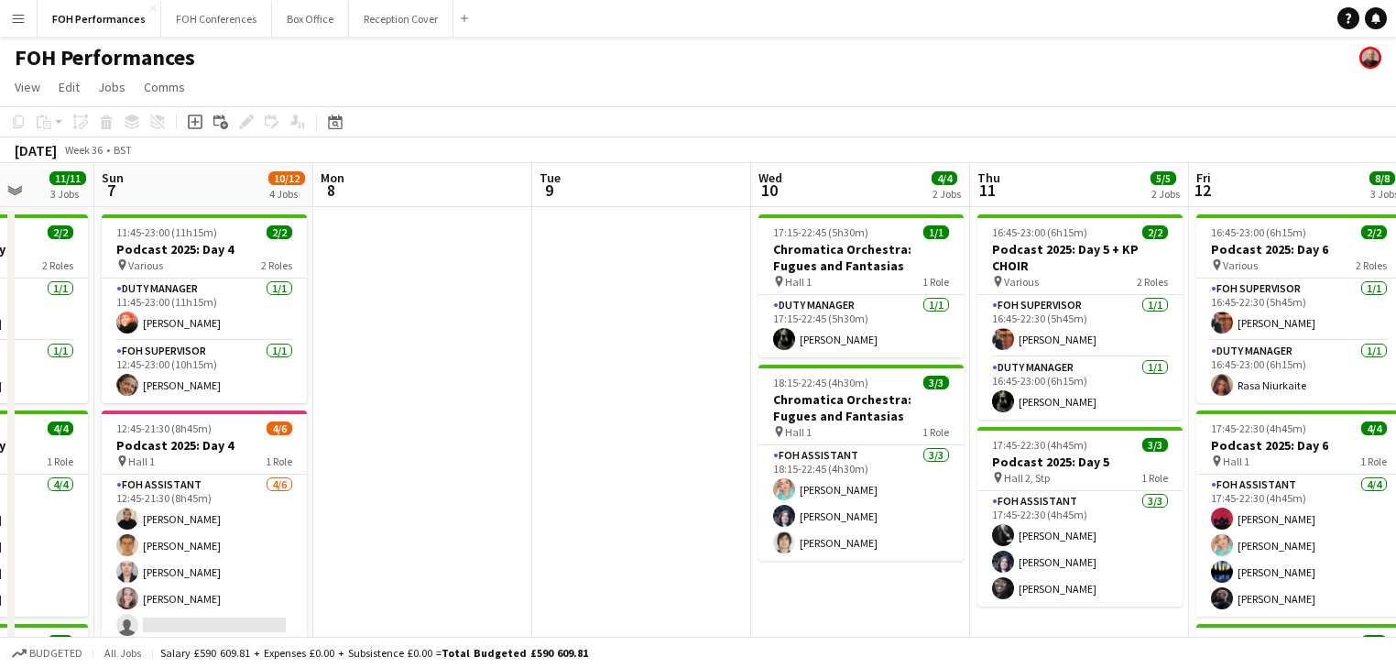
drag, startPoint x: 997, startPoint y: 468, endPoint x: 693, endPoint y: 419, distance: 307.2
click at [413, 428] on app-calendar-viewport "Thu 4 8/8 2 Jobs Fri 5 10/10 2 Jobs Sat 6 11/11 3 Jobs Sun 7 10/12 4 Jobs Mon 8…" at bounding box center [698, 597] width 1396 height 869
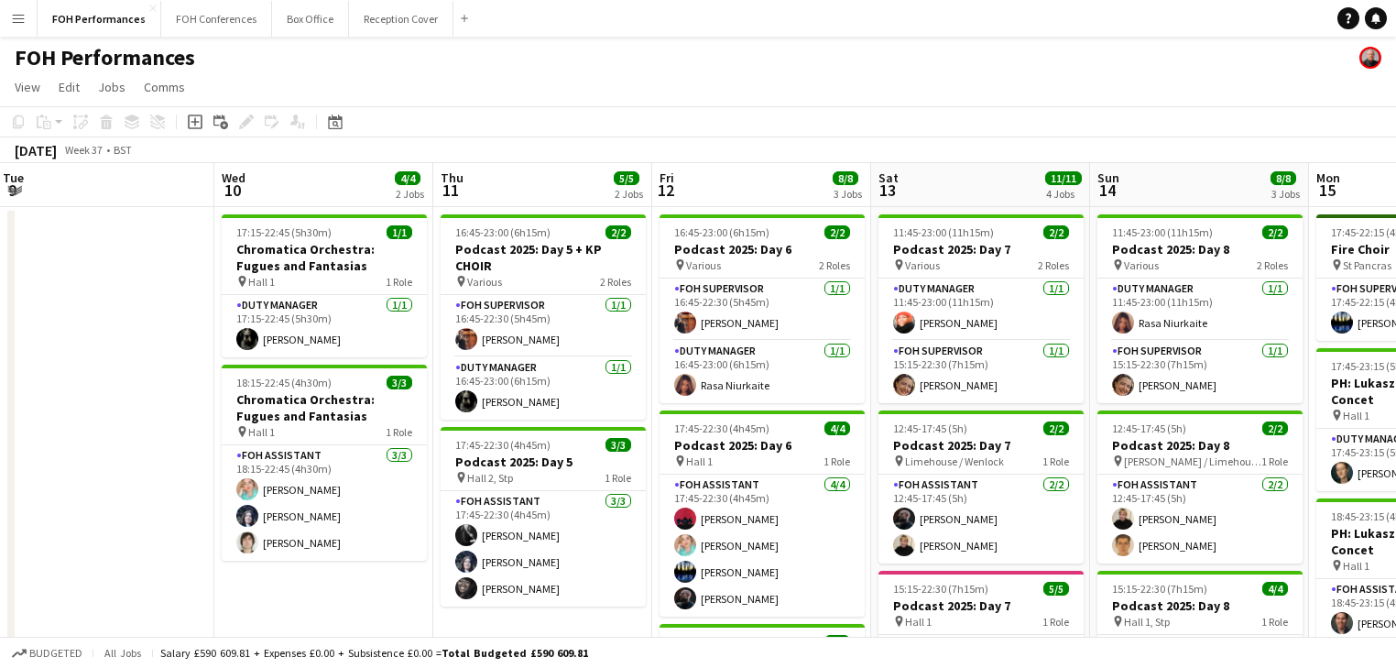
click at [201, 427] on app-calendar-viewport "Sat 6 11/11 3 Jobs Sun 7 10/12 4 Jobs Mon 8 Tue 9 Wed 10 4/4 2 Jobs Thu 11 5/5 …" at bounding box center [698, 597] width 1396 height 869
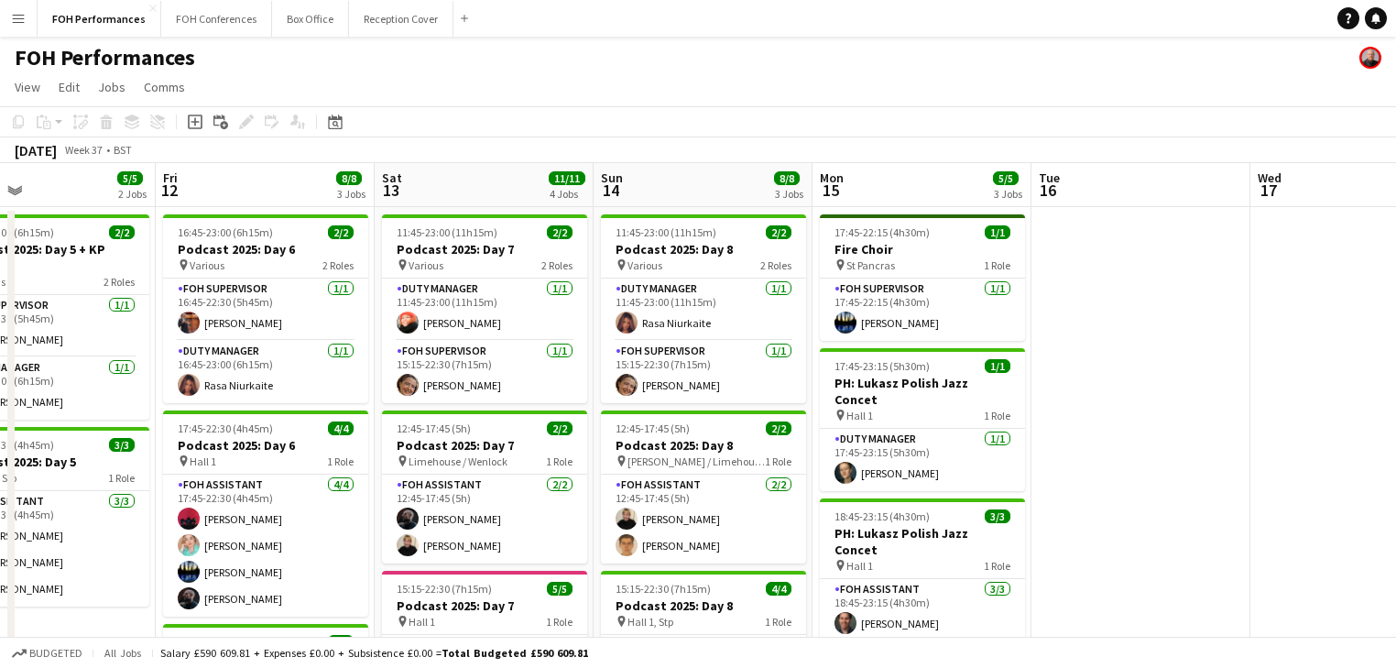
drag, startPoint x: 1066, startPoint y: 431, endPoint x: 355, endPoint y: 385, distance: 712.4
click at [355, 385] on app-calendar-viewport "Mon 8 Tue 9 Wed 10 4/4 2 Jobs Thu 11 5/5 2 Jobs Fri 12 8/8 3 Jobs Sat 13 11/11 …" at bounding box center [698, 597] width 1396 height 869
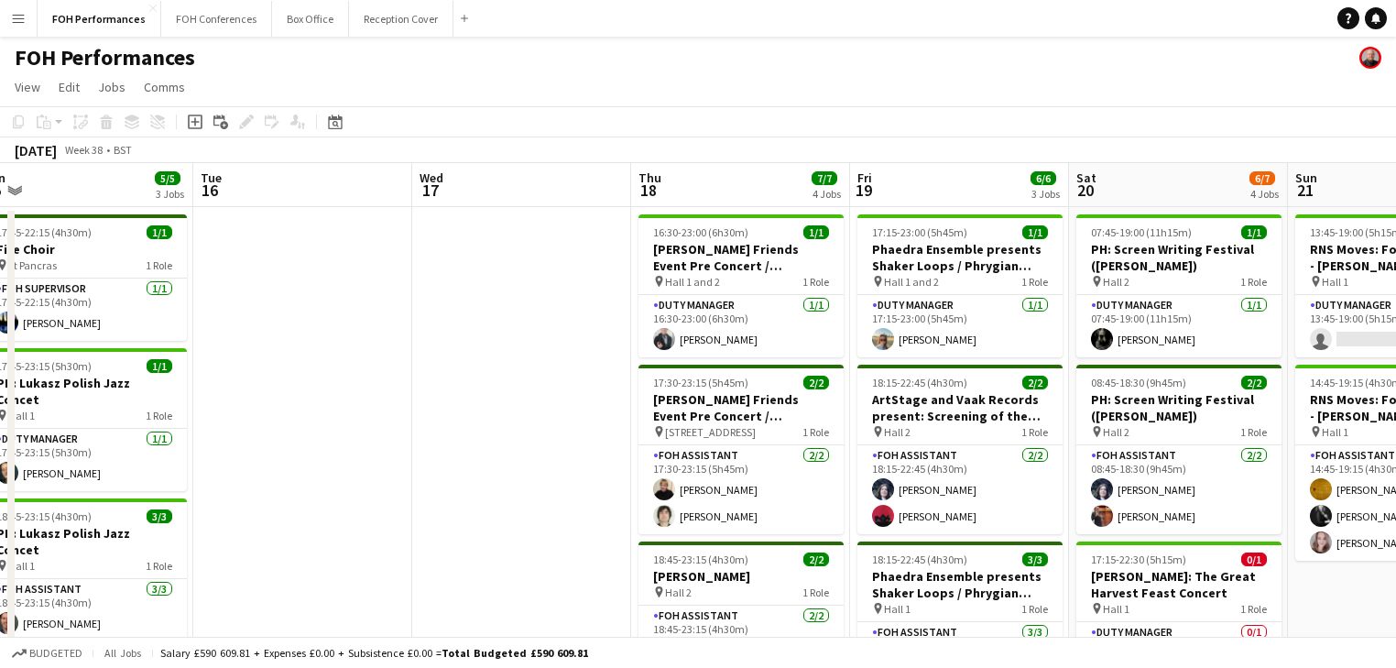
drag, startPoint x: 802, startPoint y: 436, endPoint x: 191, endPoint y: 380, distance: 613.6
click at [191, 380] on app-calendar-viewport "Sat 13 11/11 4 Jobs Sun 14 8/8 3 Jobs Mon 15 5/5 3 Jobs Tue 16 Wed 17 Thu 18 7/…" at bounding box center [698, 597] width 1396 height 869
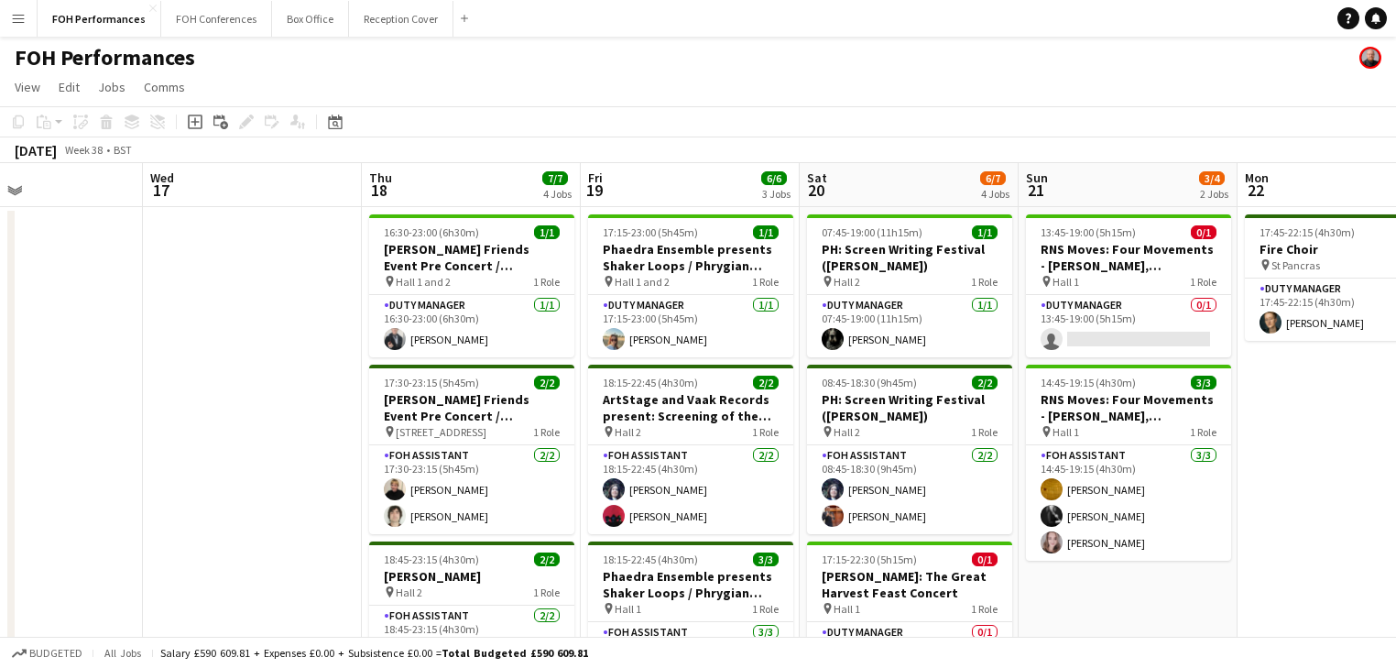
scroll to position [0, 851]
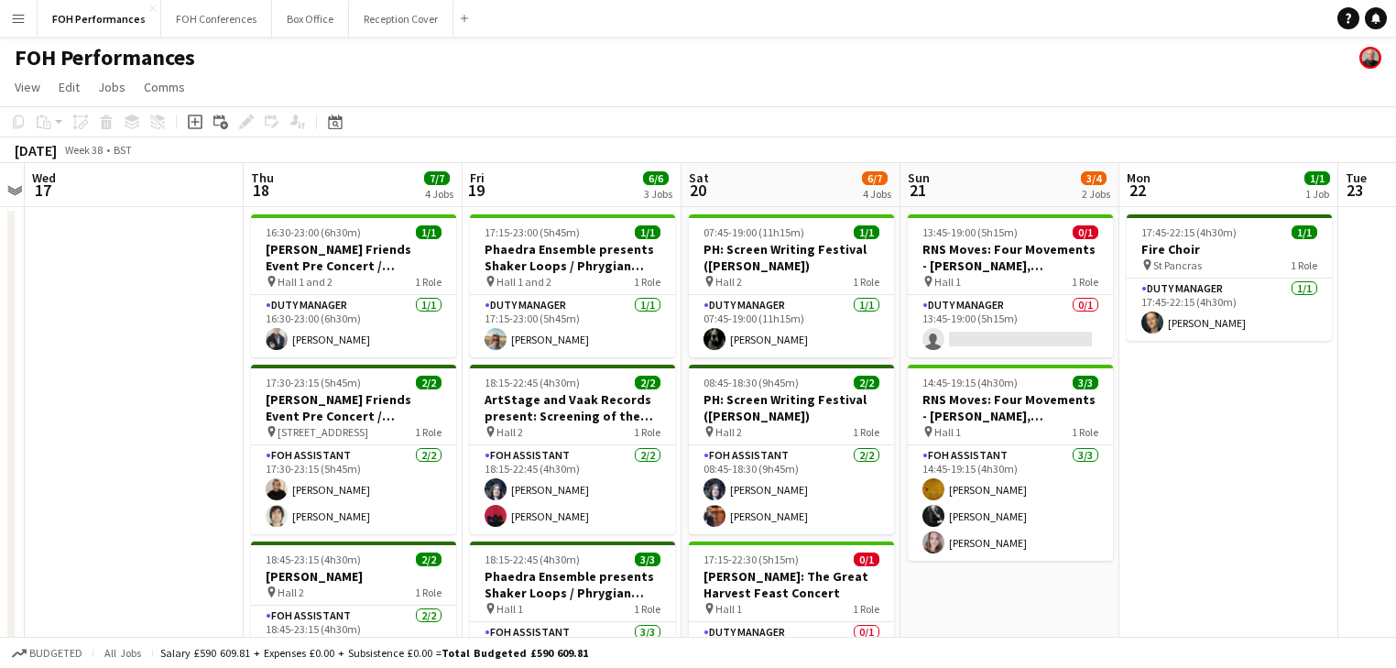
drag, startPoint x: 674, startPoint y: 385, endPoint x: 308, endPoint y: 384, distance: 366.4
click at [308, 384] on app-calendar-viewport "Sat 13 11/11 4 Jobs Sun 14 8/8 3 Jobs Mon 15 5/5 3 Jobs Tue 16 Wed 17 Thu 18 7/…" at bounding box center [698, 597] width 1396 height 869
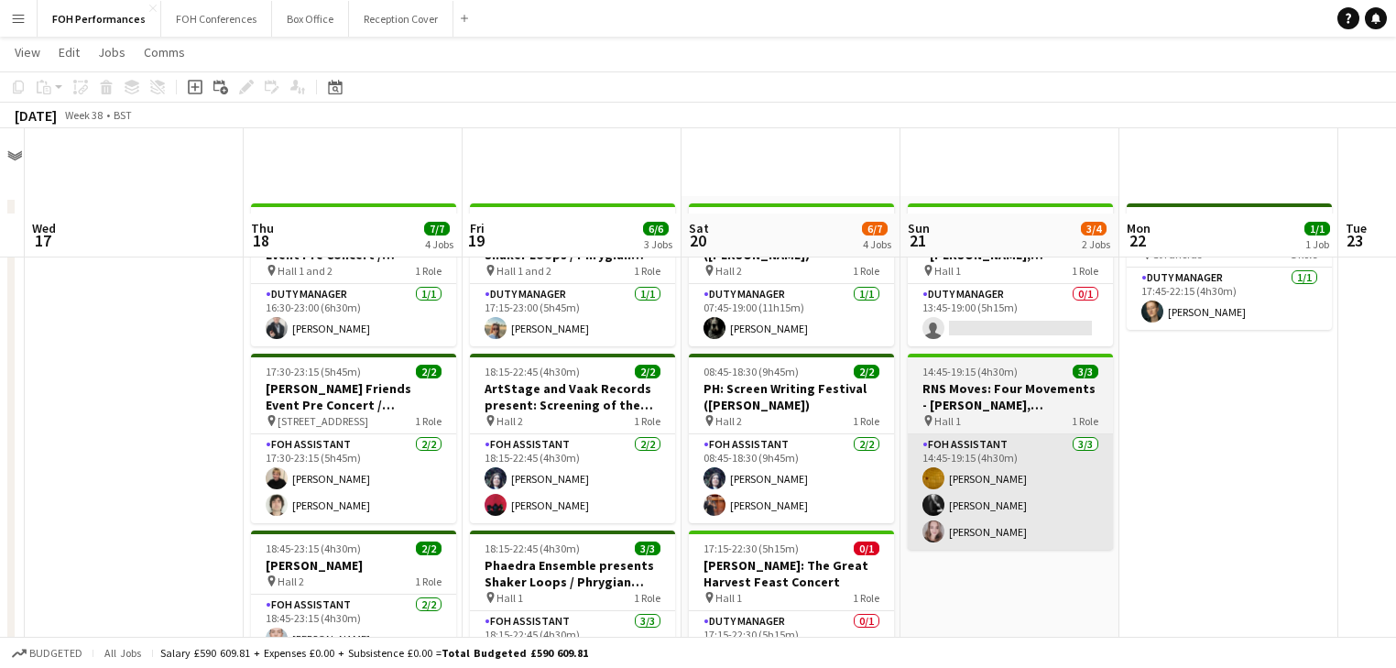
scroll to position [0, 0]
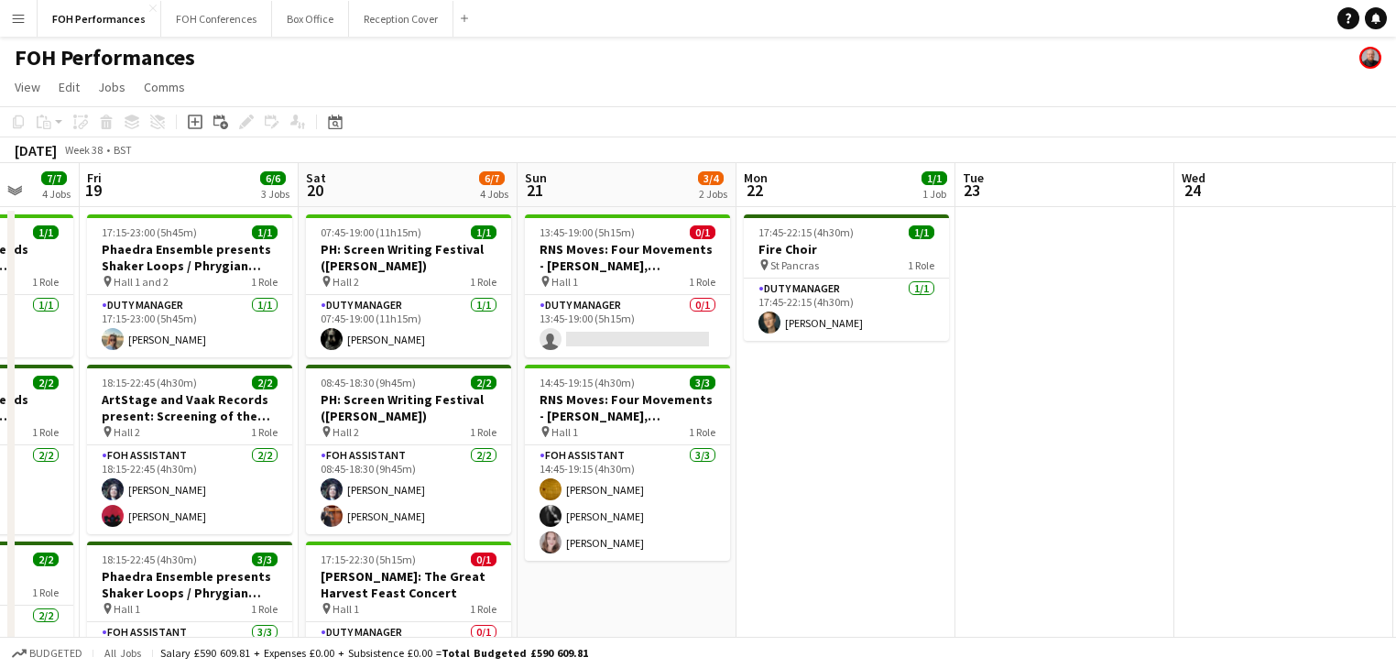
drag, startPoint x: 1114, startPoint y: 482, endPoint x: 300, endPoint y: 453, distance: 814.0
click at [300, 453] on app-calendar-viewport "Tue 16 Wed 17 Thu 18 7/7 4 Jobs Fri 19 6/6 3 Jobs Sat 20 6/7 4 Jobs Sun 21 3/4 …" at bounding box center [698, 597] width 1396 height 869
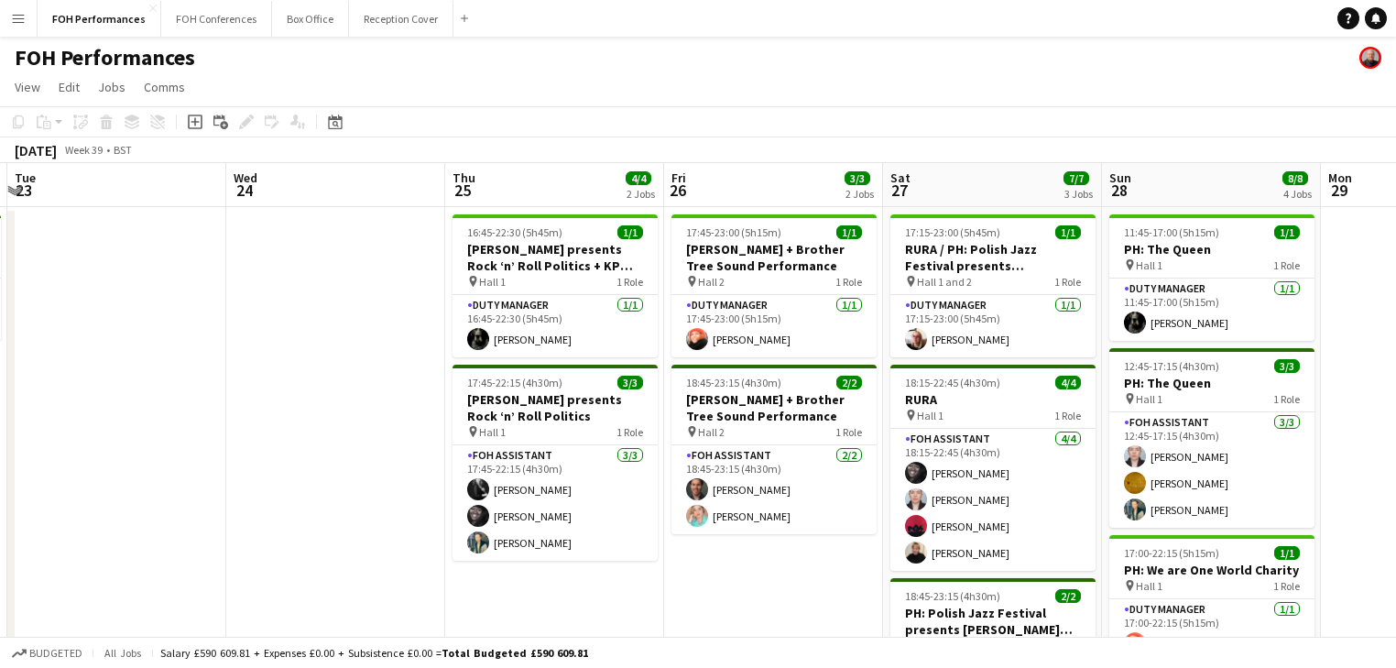
drag, startPoint x: 271, startPoint y: 453, endPoint x: -142, endPoint y: 392, distance: 417.6
click at [0, 392] on html "Menu Boards Boards Boards All jobs Status Workforce Workforce My Workforce Recr…" at bounding box center [698, 532] width 1396 height 1064
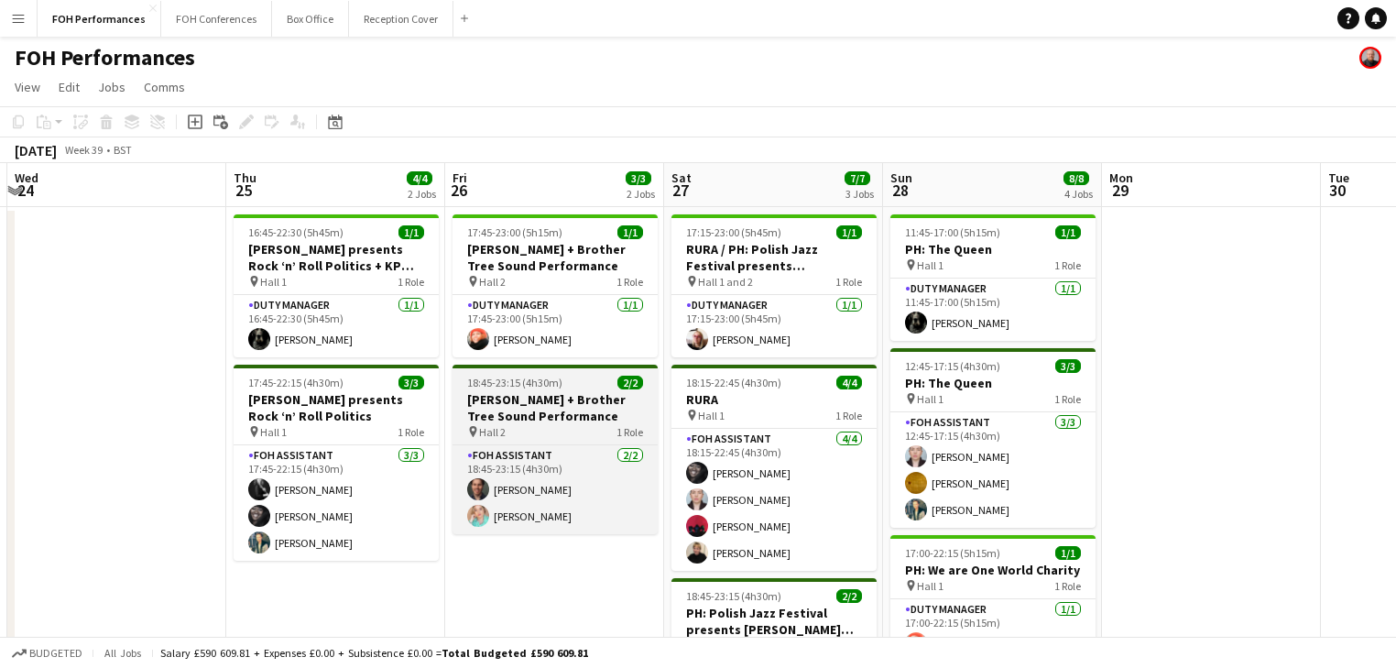
scroll to position [0, 848]
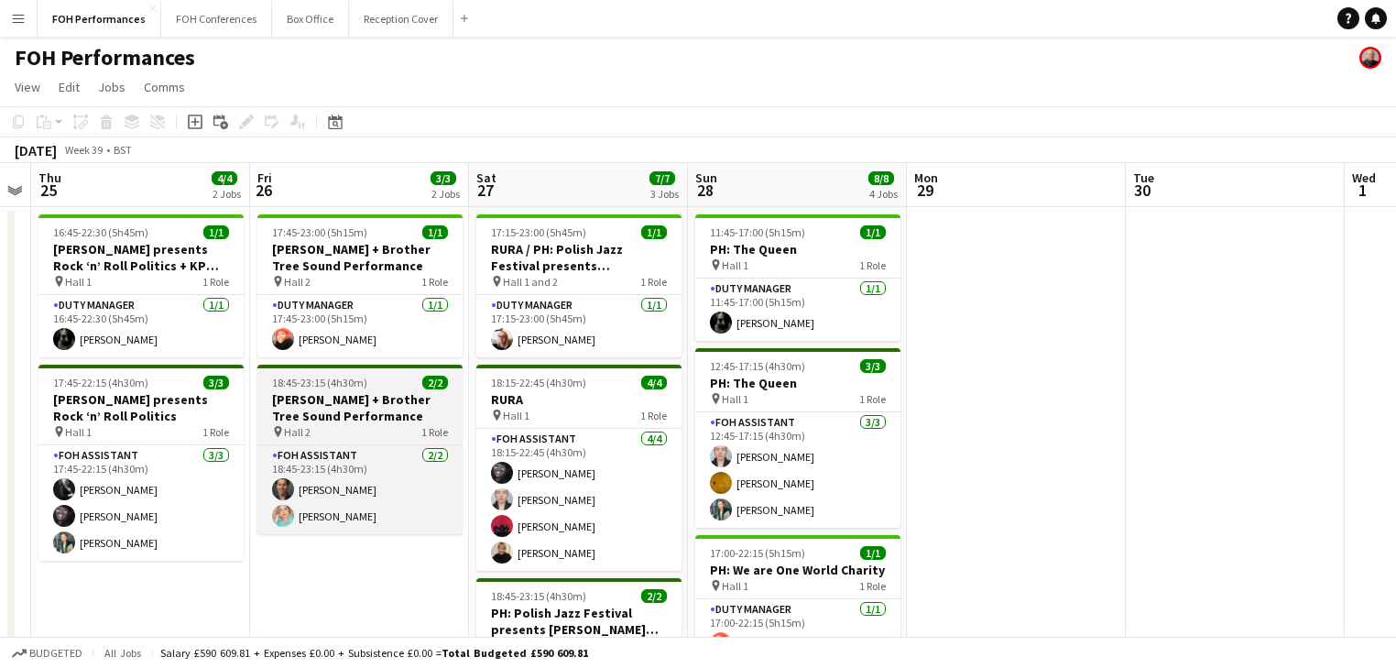
drag, startPoint x: 517, startPoint y: 434, endPoint x: 441, endPoint y: 421, distance: 77.1
click at [429, 427] on app-calendar-viewport "Sun 21 3/4 2 Jobs Mon 22 1/1 1 Job Tue 23 Wed 24 Thu 25 4/4 2 Jobs Fri 26 3/3 2…" at bounding box center [698, 597] width 1396 height 869
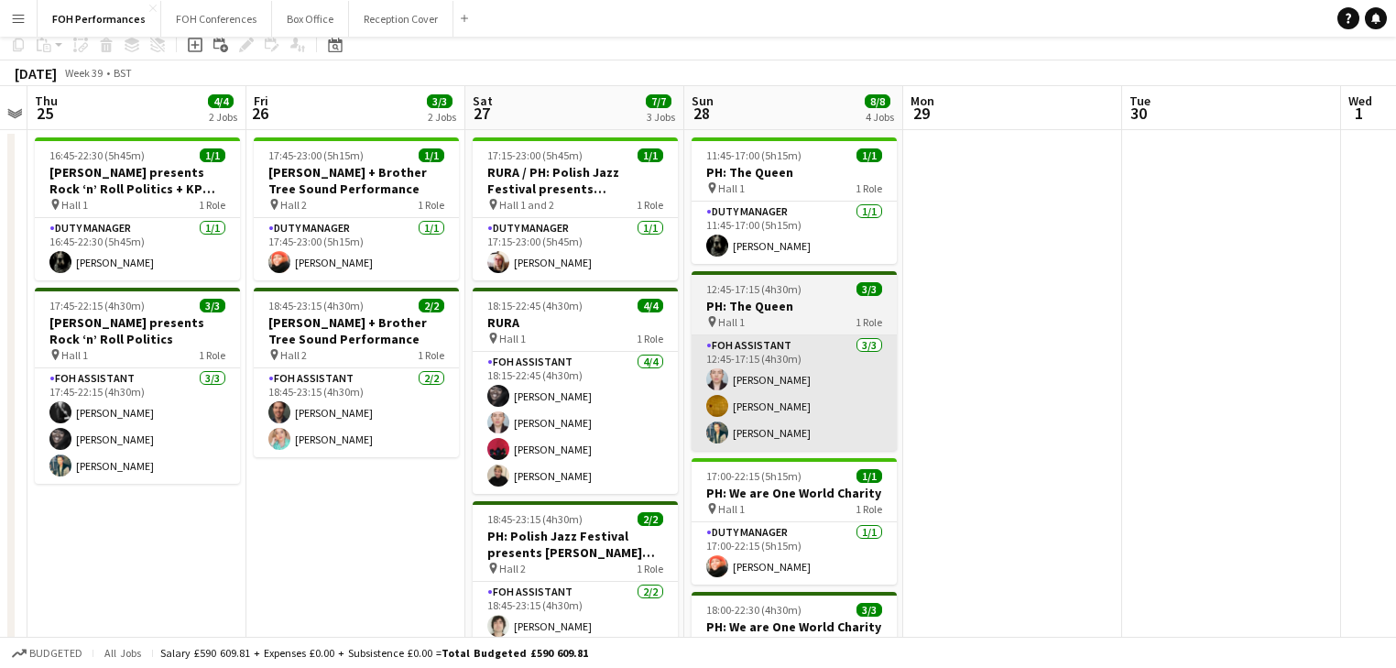
scroll to position [0, 0]
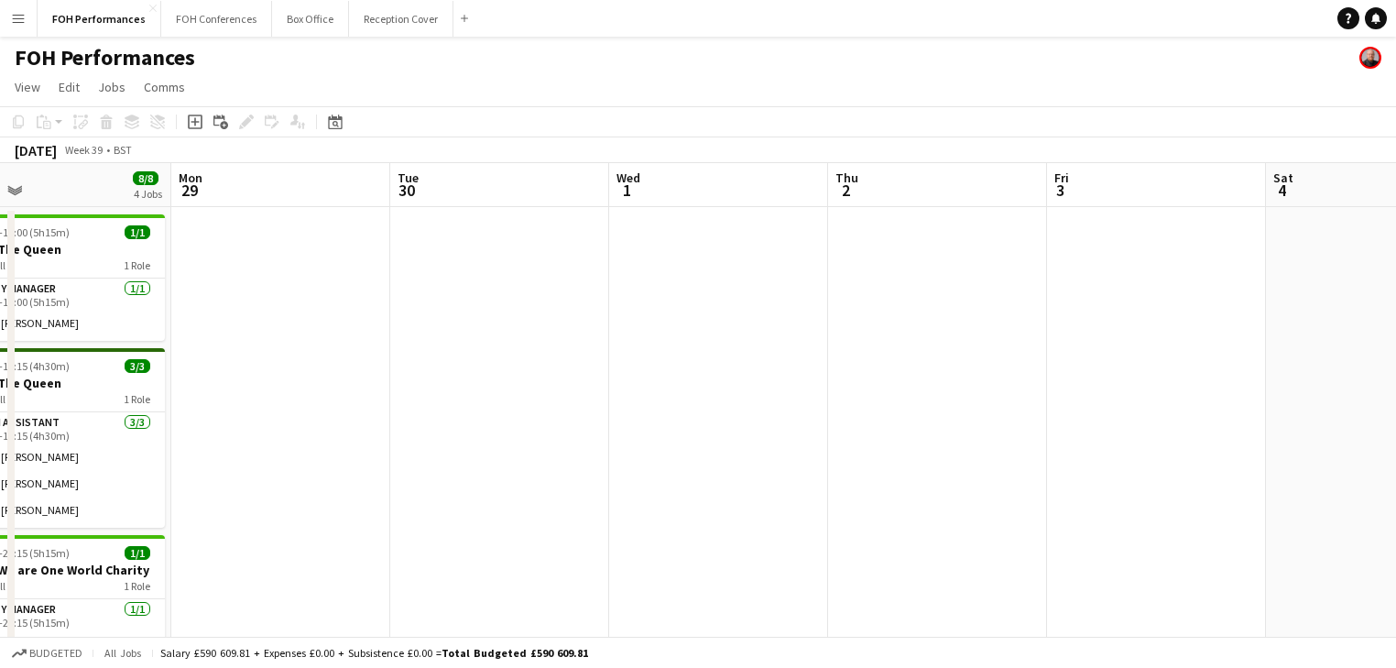
drag, startPoint x: 969, startPoint y: 440, endPoint x: 237, endPoint y: 410, distance: 732.5
click at [237, 410] on app-calendar-viewport "Thu 25 4/4 2 Jobs Fri 26 3/3 2 Jobs Sat 27 7/7 3 Jobs Sun 28 8/8 4 Jobs Mon 29 …" at bounding box center [698, 597] width 1396 height 869
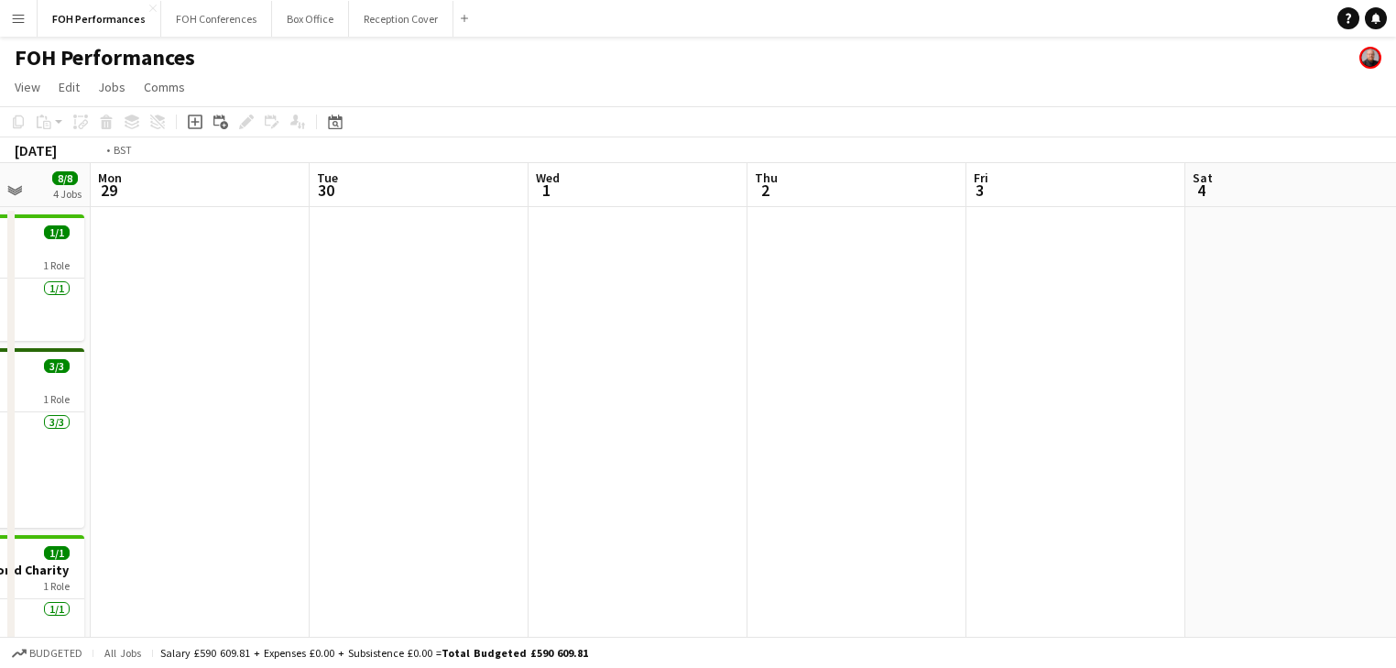
click at [104, 453] on app-calendar-viewport "Thu 25 4/4 2 Jobs Fri 26 3/3 2 Jobs Sat 27 7/7 3 Jobs Sun 28 8/8 4 Jobs Mon 29 …" at bounding box center [698, 597] width 1396 height 869
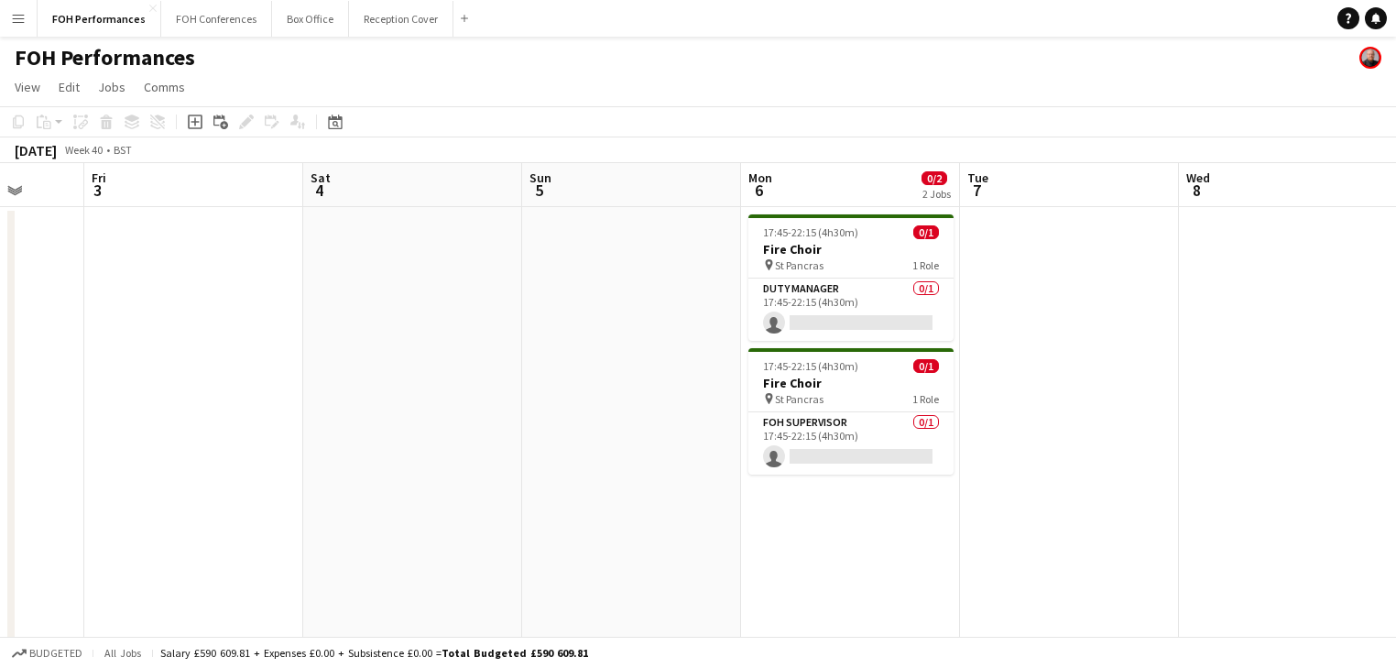
scroll to position [0, 607]
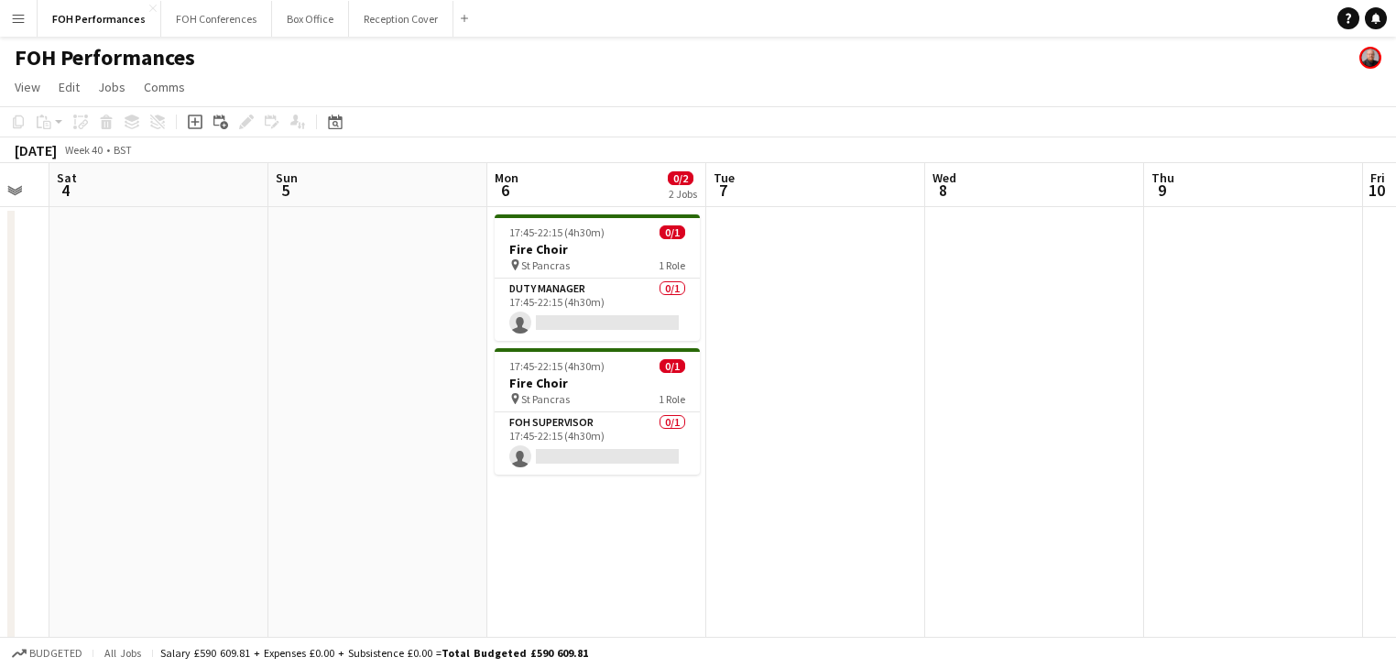
drag, startPoint x: 821, startPoint y: 499, endPoint x: 263, endPoint y: 462, distance: 559.2
click at [263, 462] on app-calendar-viewport "Wed 1 Thu 2 Fri 3 Sat 4 Sun 5 Mon 6 0/2 2 Jobs Tue 7 Wed 8 Thu 9 Fri 10 Sat 11 …" at bounding box center [698, 597] width 1396 height 869
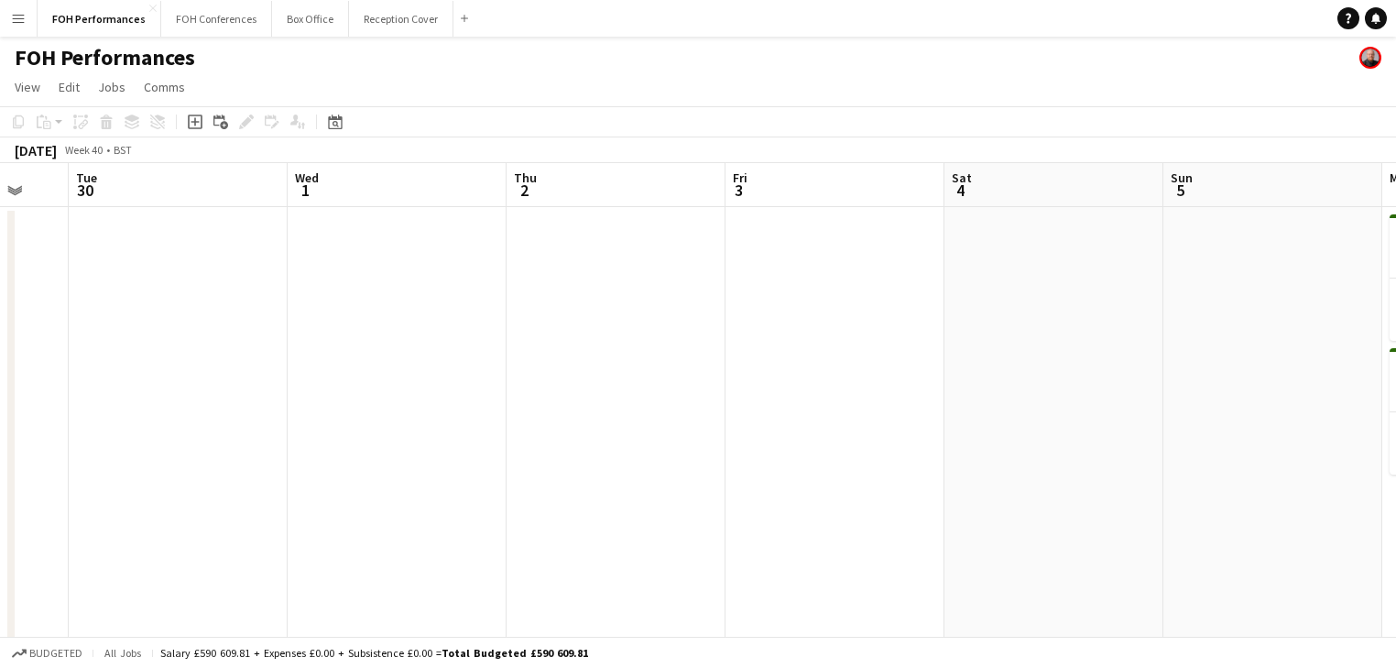
drag, startPoint x: 258, startPoint y: 414, endPoint x: 1147, endPoint y: 397, distance: 888.8
click at [1147, 397] on app-calendar-viewport "Sun 28 8/8 4 Jobs Mon 29 Tue 30 Wed 1 Thu 2 Fri 3 Sat 4 Sun 5 Mon 6 0/2 2 Jobs …" at bounding box center [698, 597] width 1396 height 869
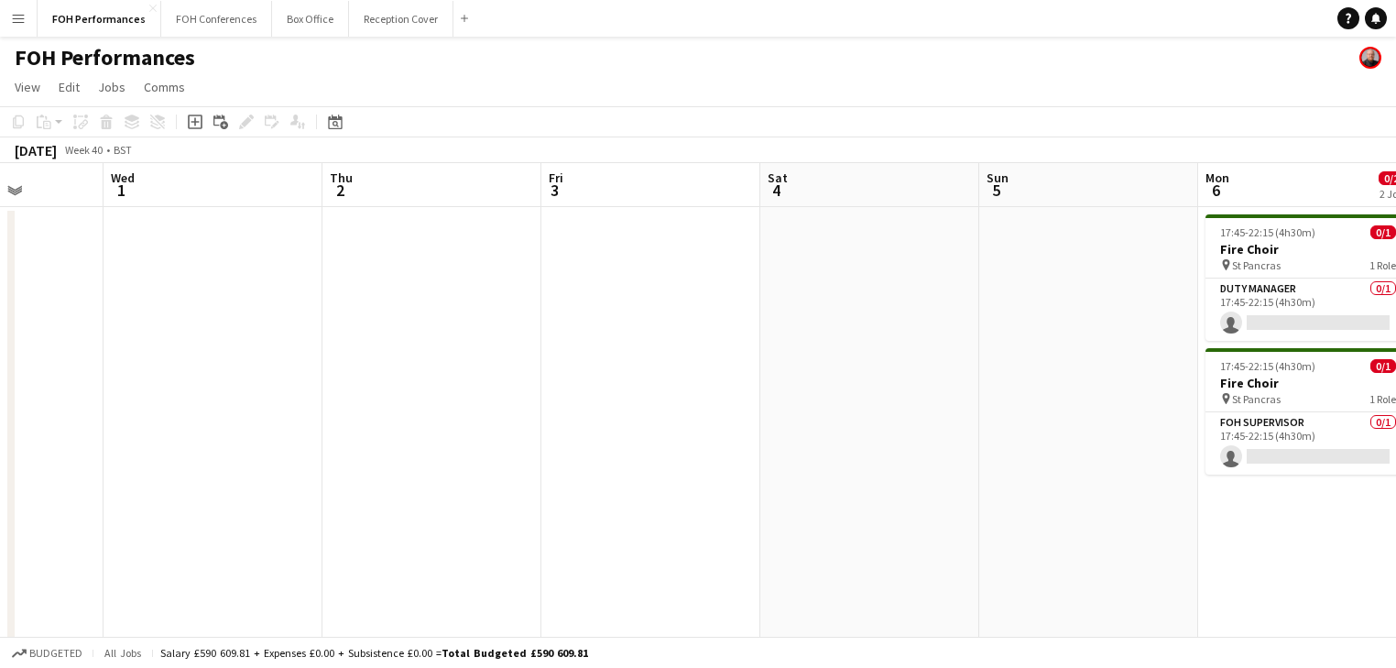
drag, startPoint x: 1048, startPoint y: 403, endPoint x: -106, endPoint y: 331, distance: 1156.5
click at [0, 331] on html "Menu Boards Boards Boards All jobs Status Workforce Workforce My Workforce Recr…" at bounding box center [698, 532] width 1396 height 1064
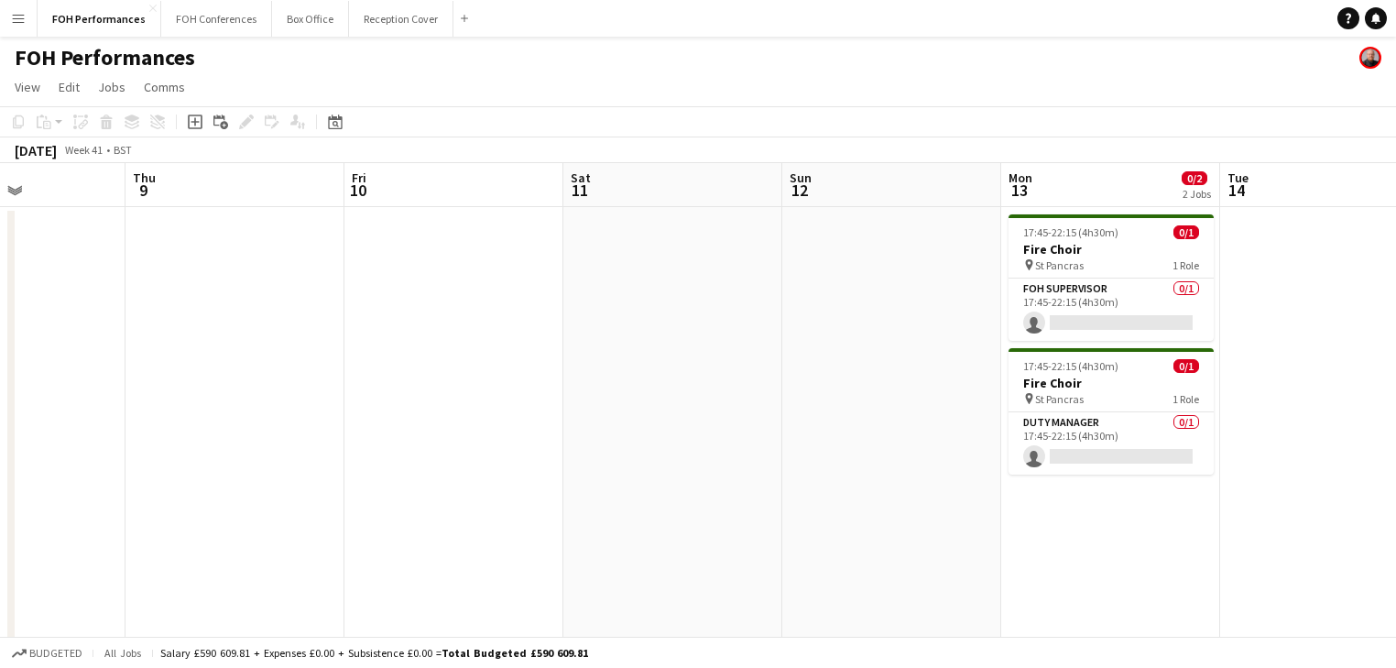
drag, startPoint x: 377, startPoint y: 424, endPoint x: -19, endPoint y: 384, distance: 398.7
click at [0, 384] on html "Menu Boards Boards Boards All jobs Status Workforce Workforce My Workforce Recr…" at bounding box center [698, 532] width 1396 height 1064
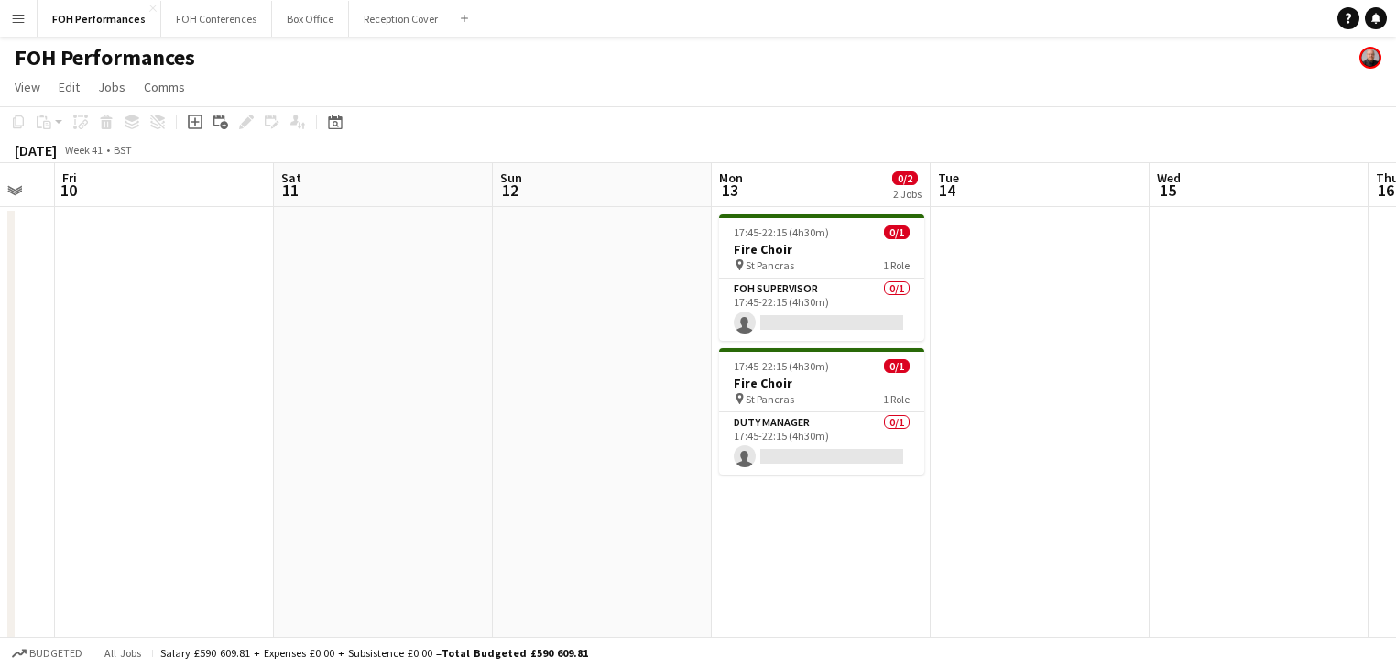
drag, startPoint x: 744, startPoint y: 434, endPoint x: -77, endPoint y: 364, distance: 823.8
click at [0, 364] on html "Menu Boards Boards Boards All jobs Status Workforce Workforce My Workforce Recr…" at bounding box center [698, 532] width 1396 height 1064
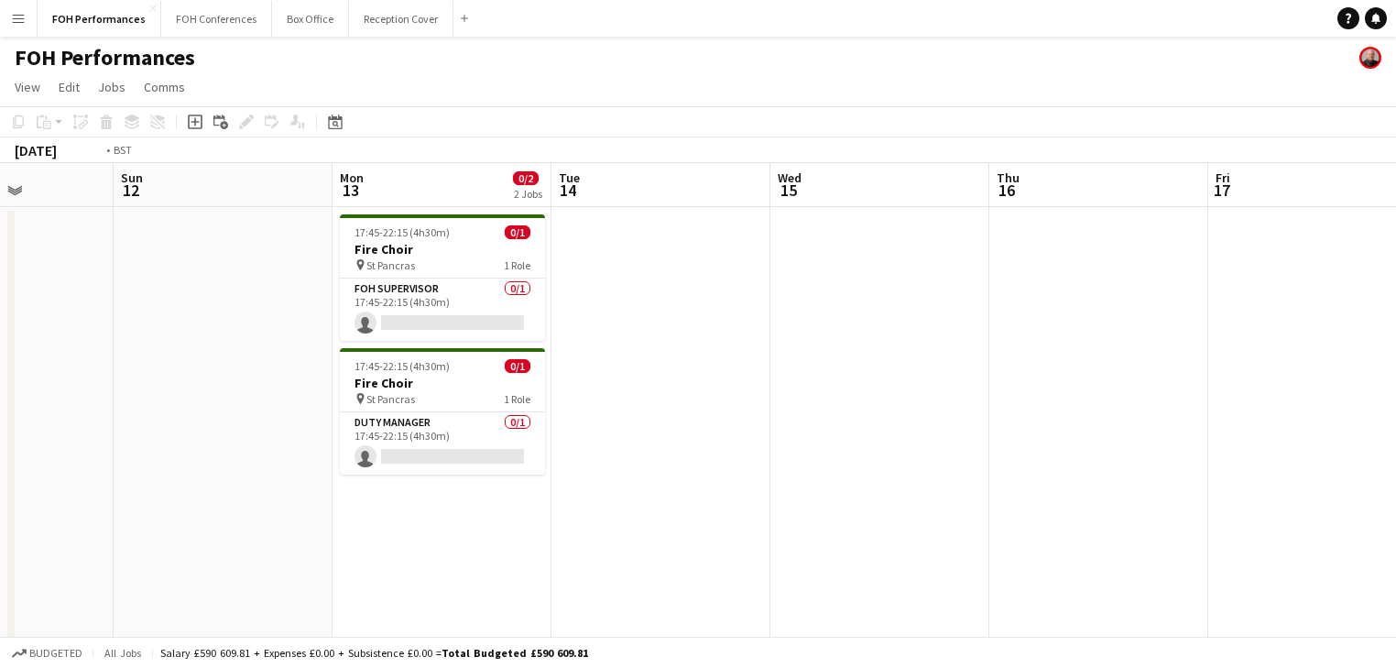
drag, startPoint x: 824, startPoint y: 464, endPoint x: -86, endPoint y: 357, distance: 915.9
click at [0, 357] on html "Menu Boards Boards Boards All jobs Status Workforce Workforce My Workforce Recr…" at bounding box center [698, 532] width 1396 height 1064
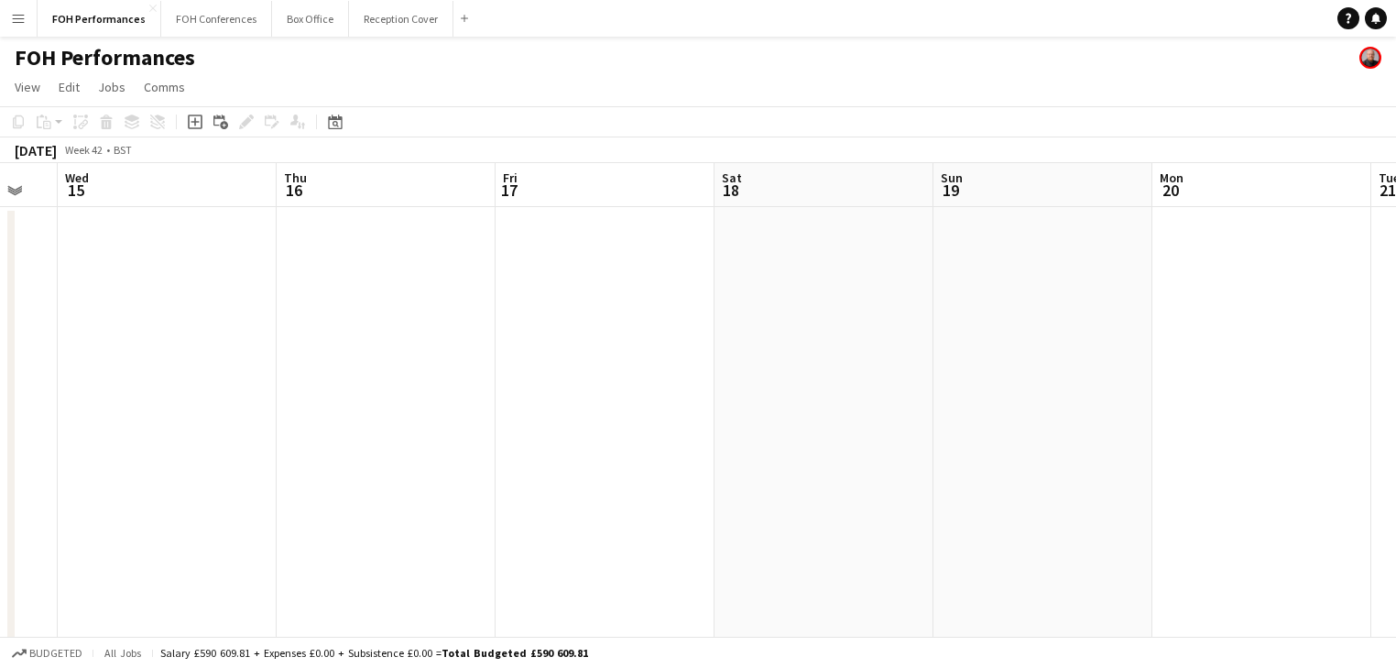
drag, startPoint x: 597, startPoint y: 419, endPoint x: 99, endPoint y: 394, distance: 499.0
click at [100, 395] on app-calendar-viewport "Sun 12 Mon 13 0/2 2 Jobs Tue 14 Wed 15 Thu 16 Fri 17 Sat 18 Sun 19 Mon 20 Tue 2…" at bounding box center [698, 597] width 1396 height 869
